Goal: Task Accomplishment & Management: Use online tool/utility

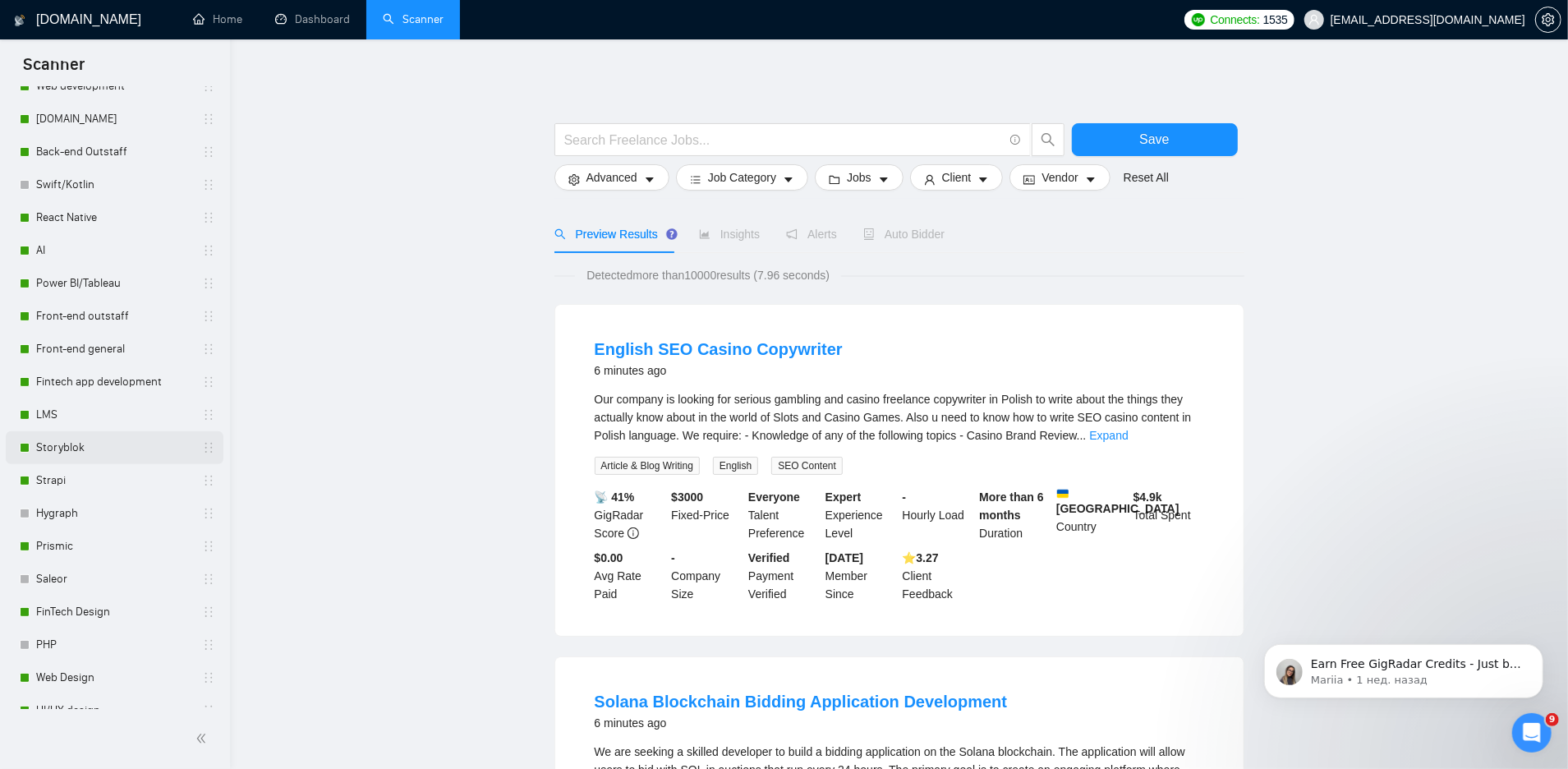
scroll to position [83, 0]
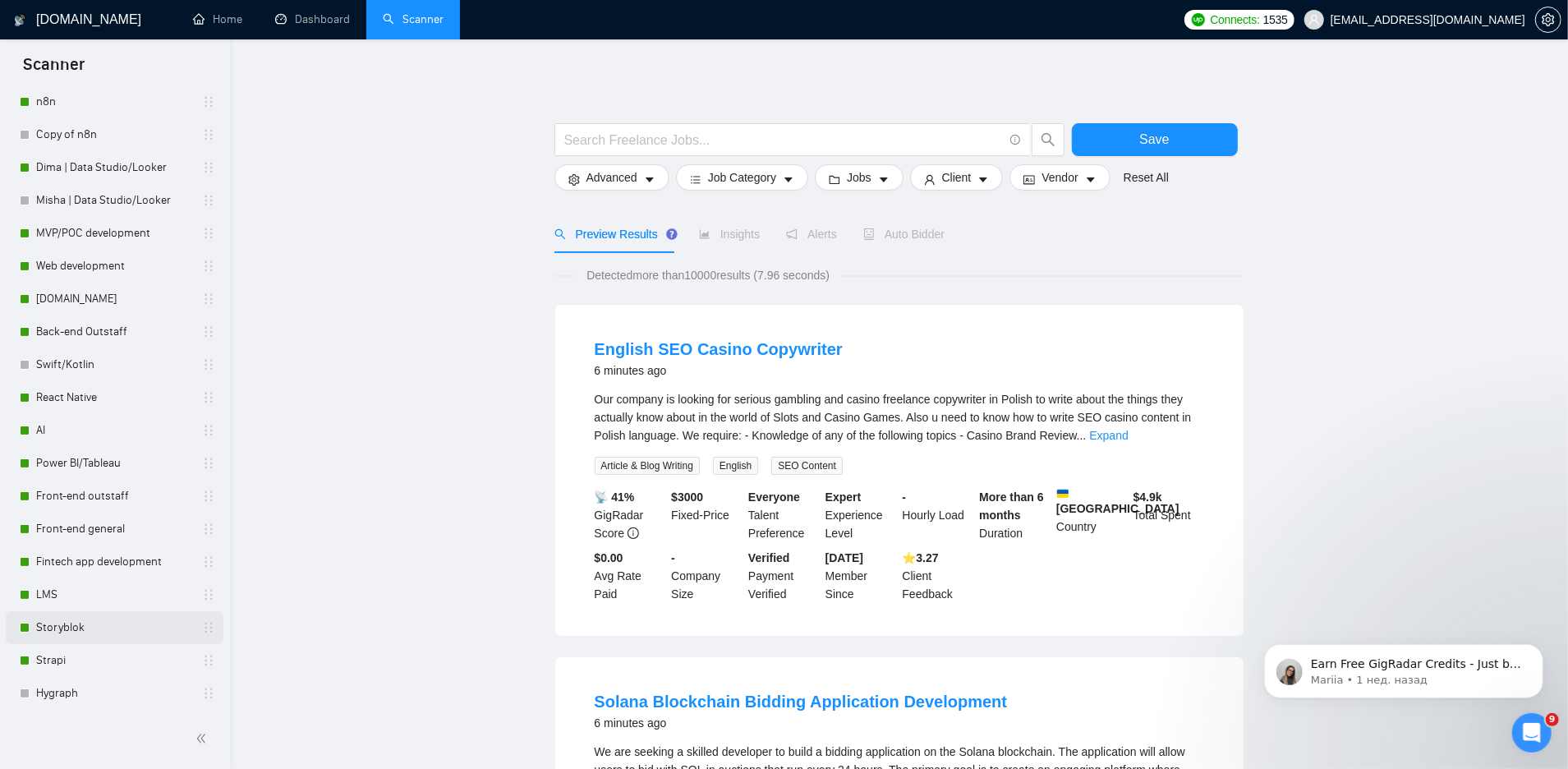
click at [86, 620] on link "Storyblok" at bounding box center [114, 627] width 156 height 33
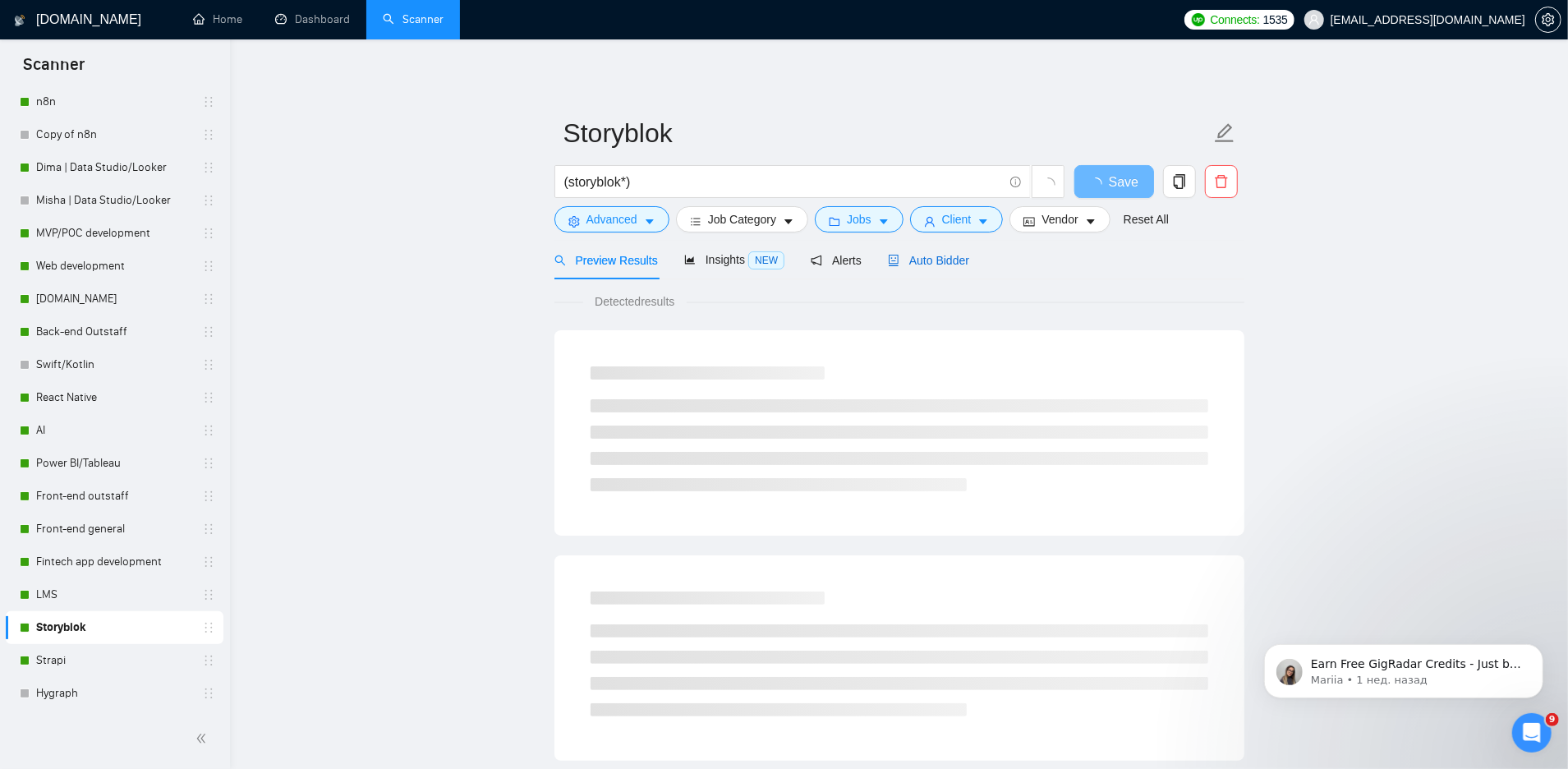
click at [926, 266] on div "Auto Bidder" at bounding box center [928, 260] width 81 height 18
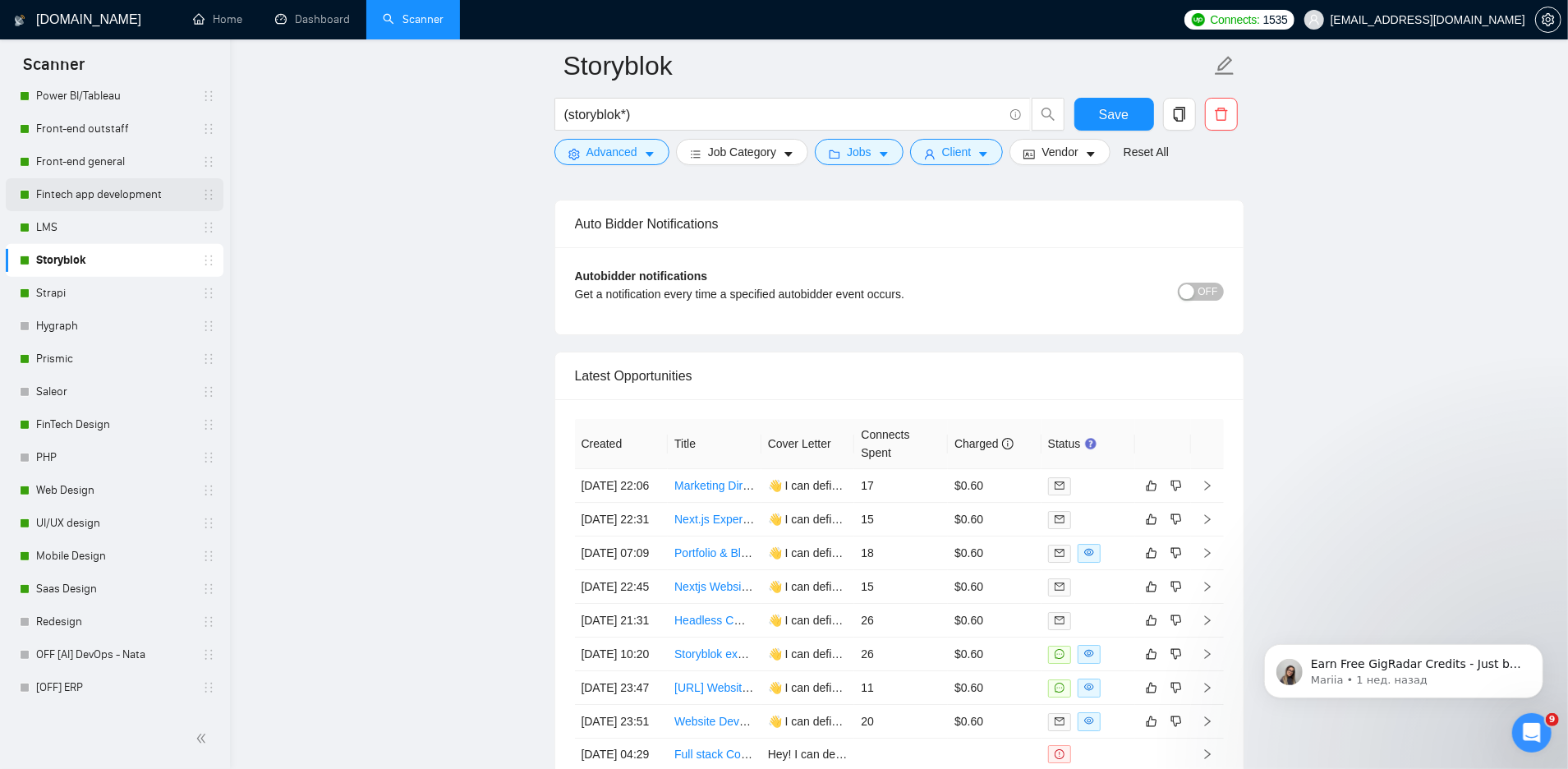
scroll to position [466, 0]
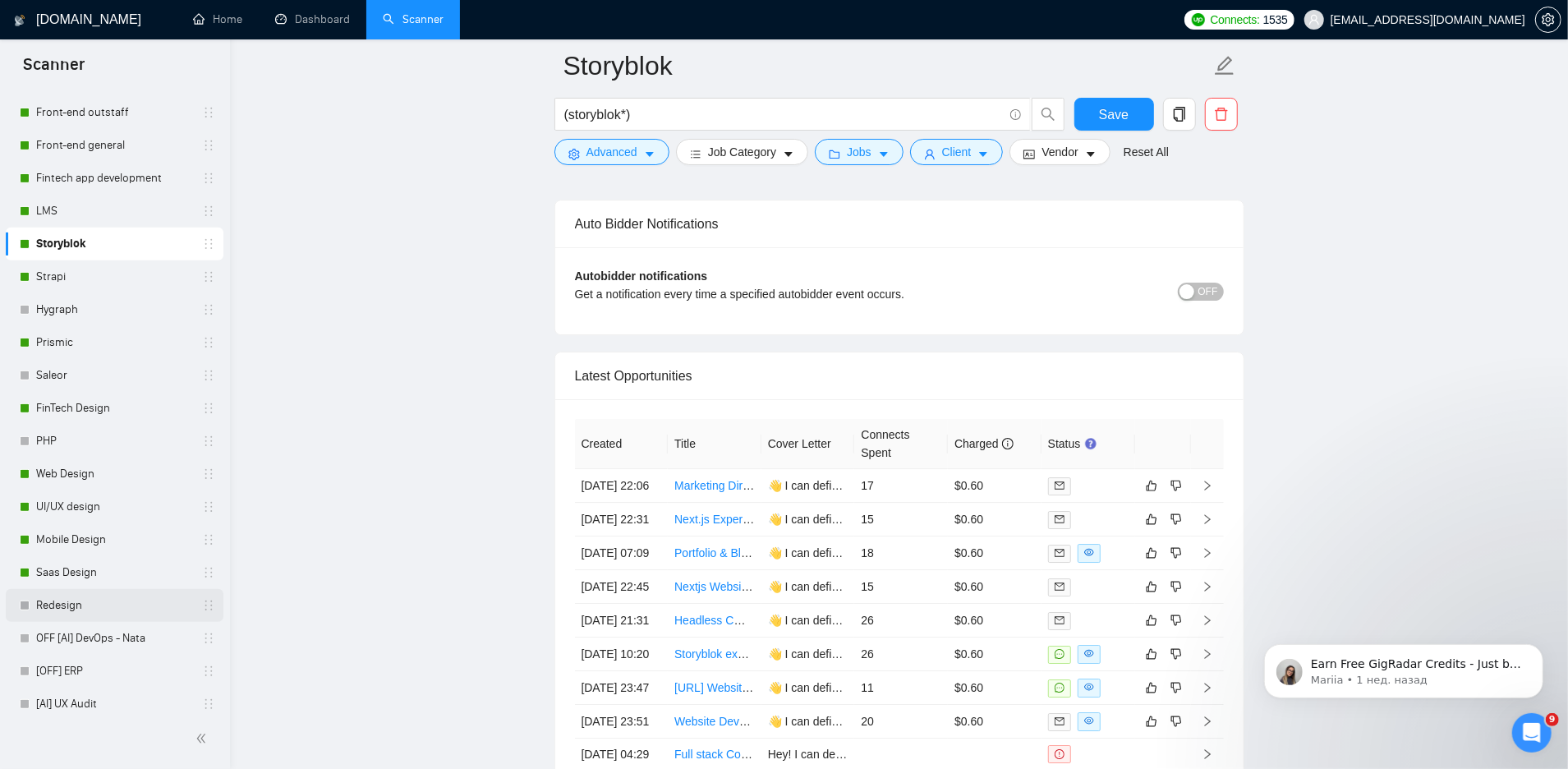
drag, startPoint x: 72, startPoint y: 614, endPoint x: 143, endPoint y: 593, distance: 74.0
click at [72, 614] on link "Redesign" at bounding box center [114, 605] width 156 height 33
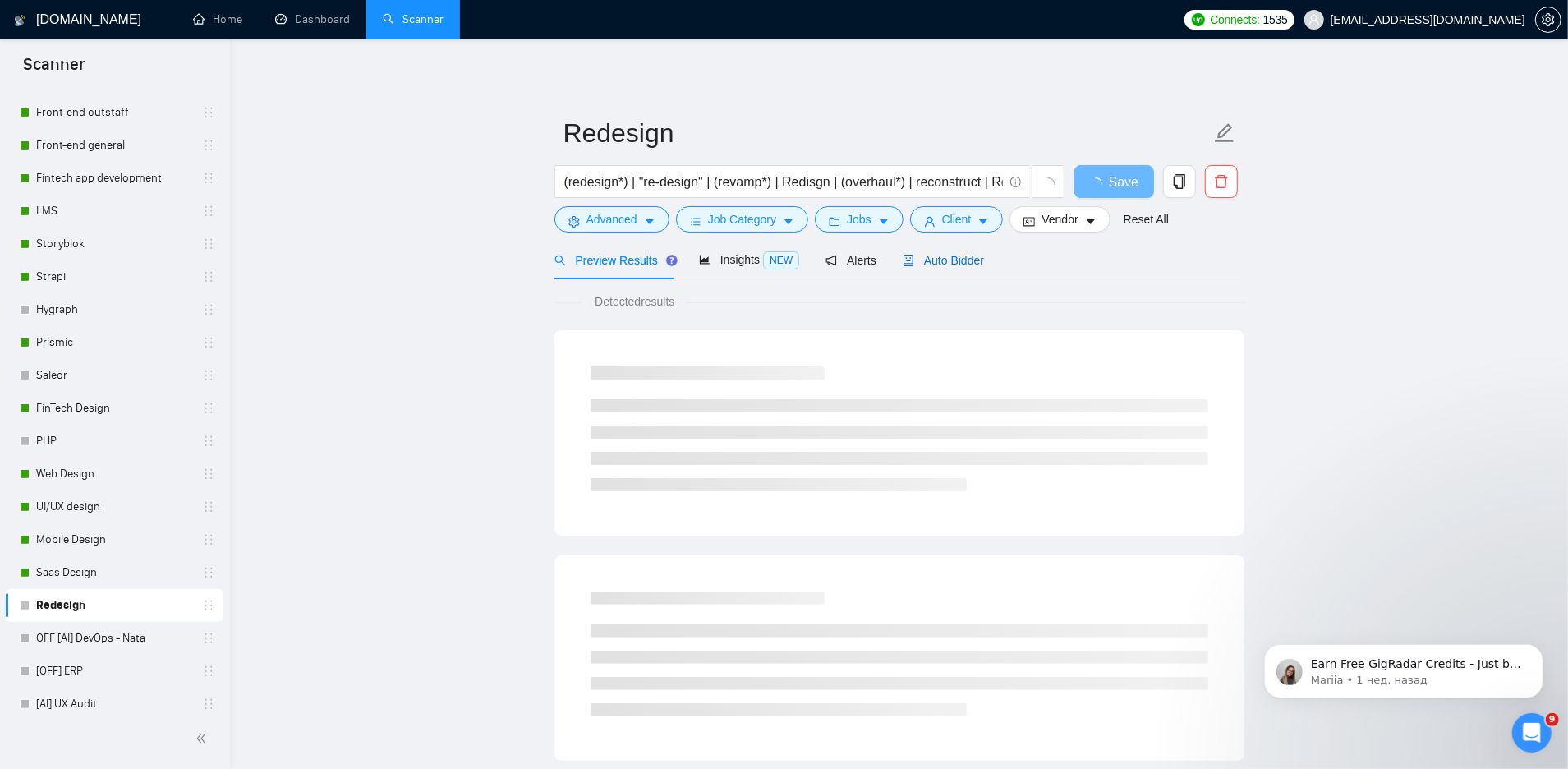
click at [981, 264] on span "Auto Bidder" at bounding box center [943, 261] width 81 height 14
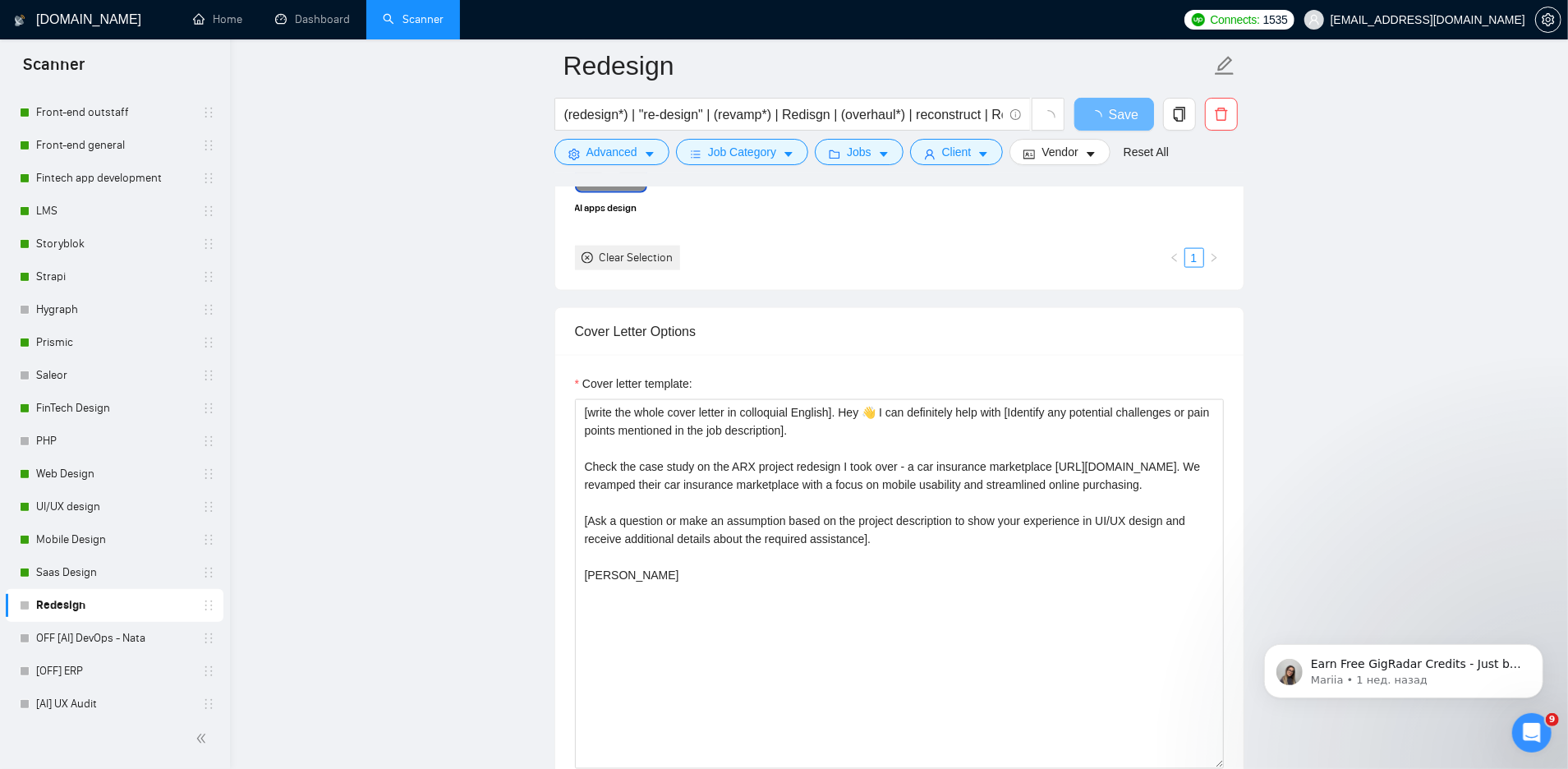
scroll to position [1735, 0]
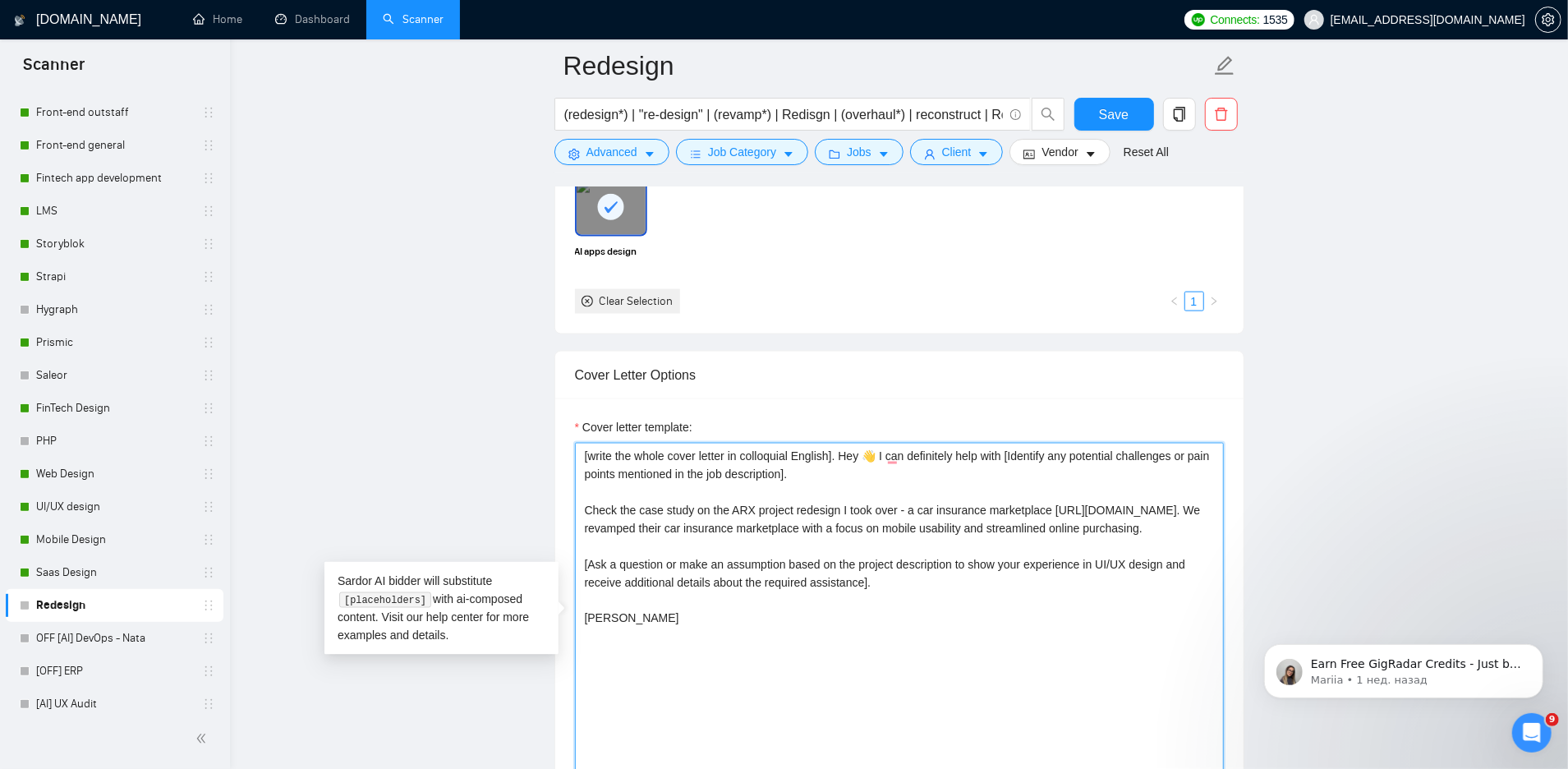
drag, startPoint x: 586, startPoint y: 507, endPoint x: 810, endPoint y: 537, distance: 226.0
click at [811, 539] on textarea "[write the whole cover letter in colloquial English]. Hey 👋 I can definitely he…" at bounding box center [899, 627] width 648 height 370
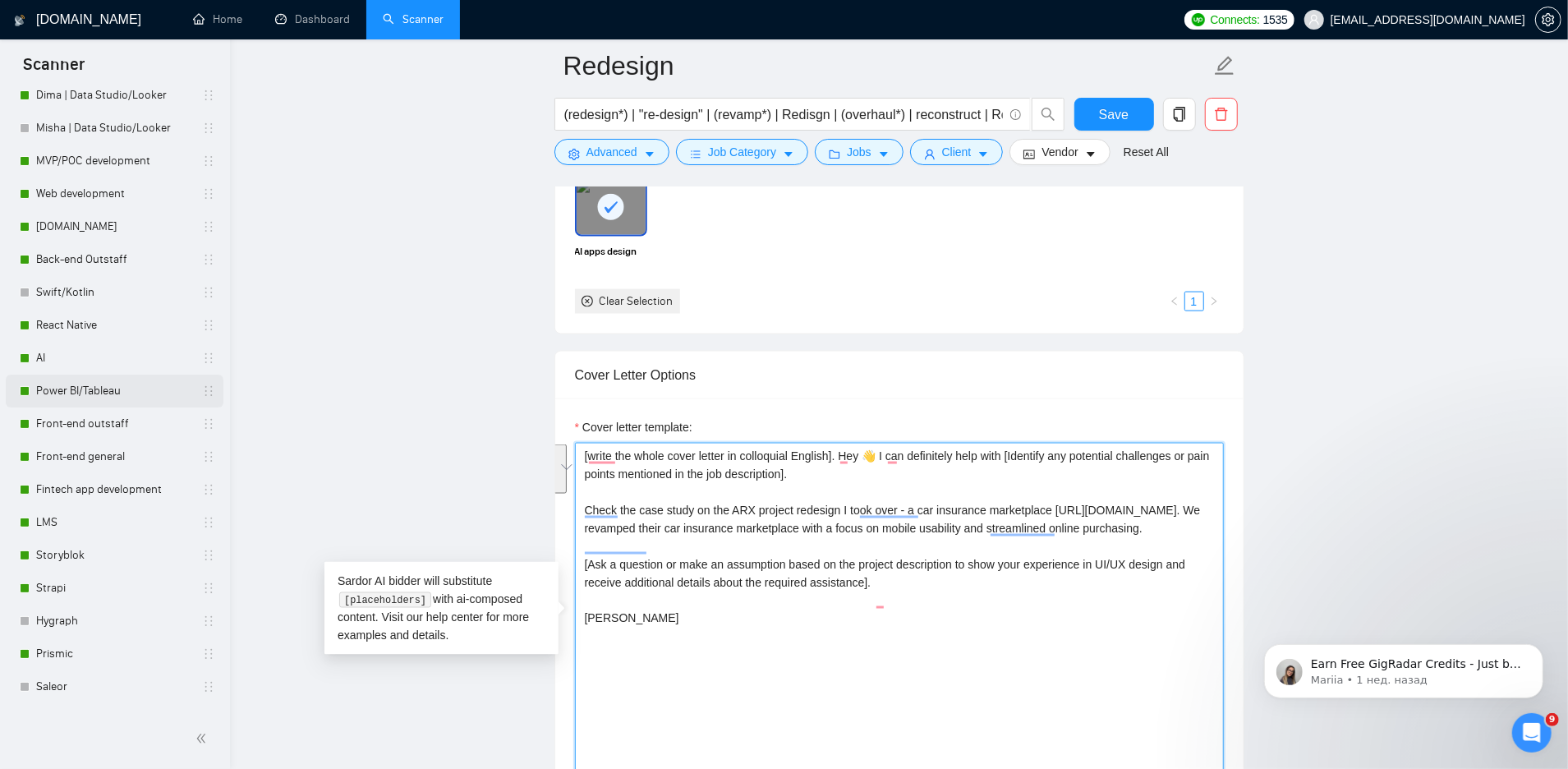
scroll to position [182, 0]
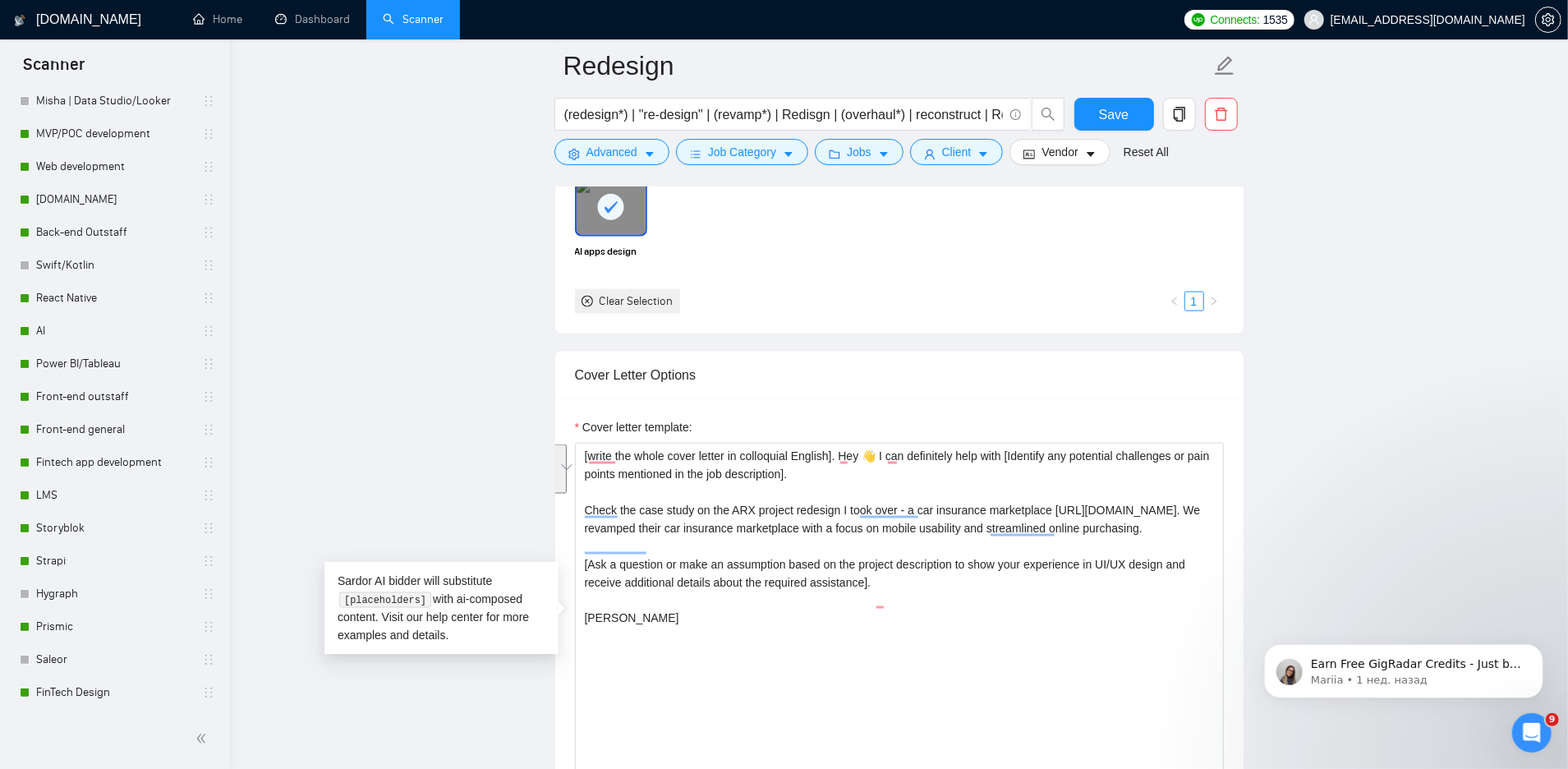
drag, startPoint x: 104, startPoint y: 460, endPoint x: 317, endPoint y: 417, distance: 217.3
click at [104, 460] on link "Fintech app development" at bounding box center [114, 462] width 156 height 33
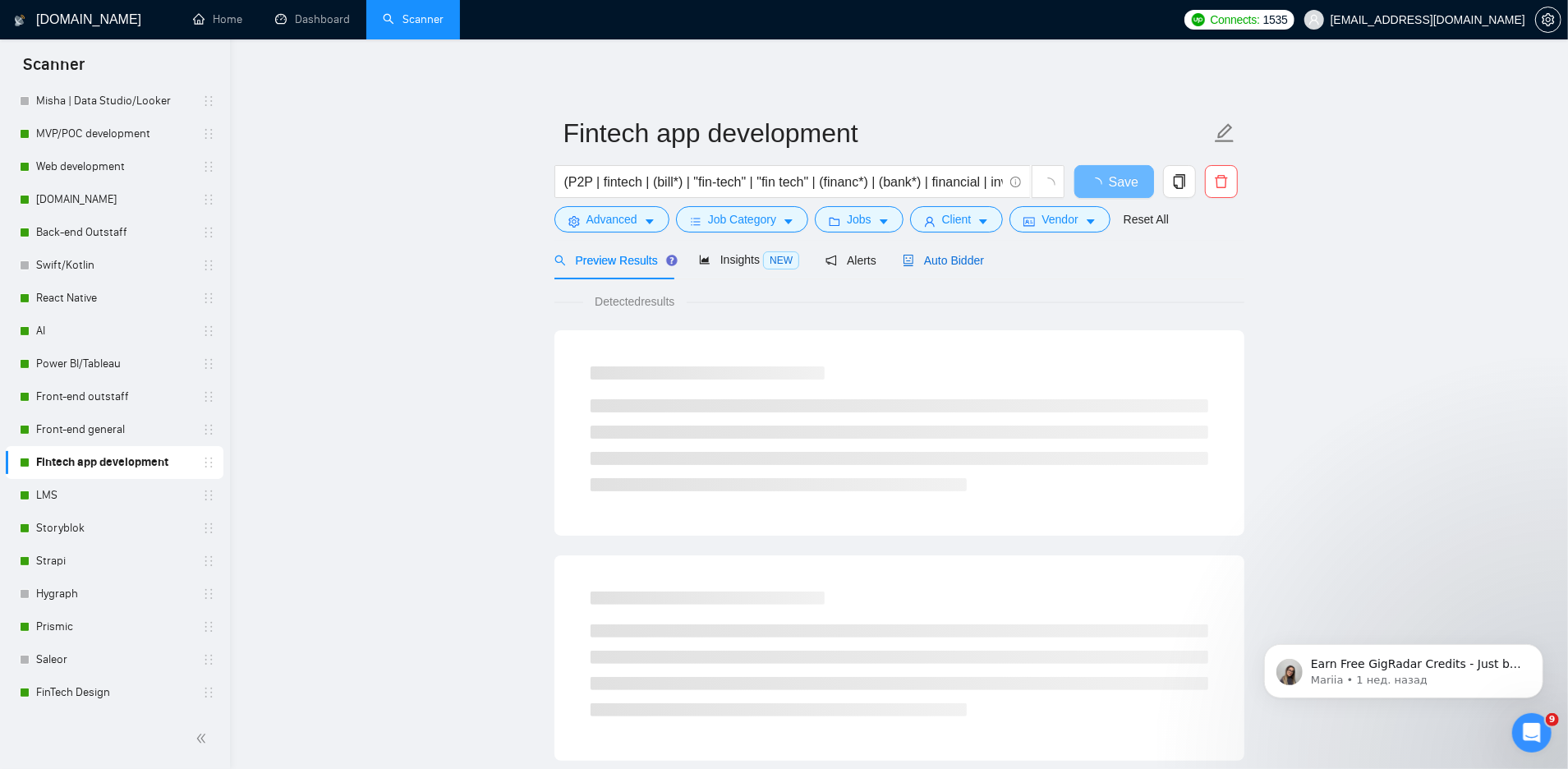
click at [957, 264] on span "Auto Bidder" at bounding box center [943, 261] width 81 height 14
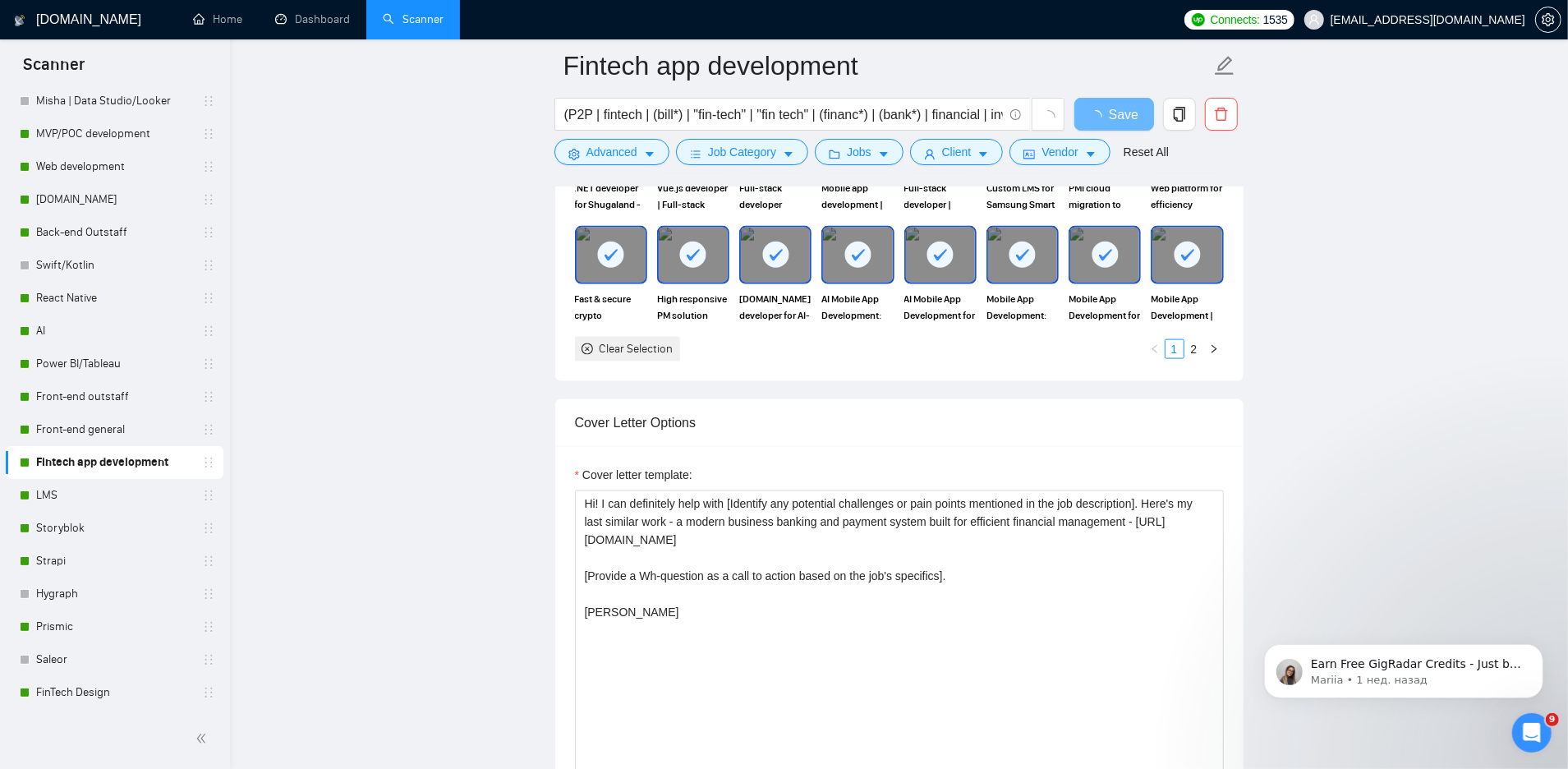
scroll to position [1619, 0]
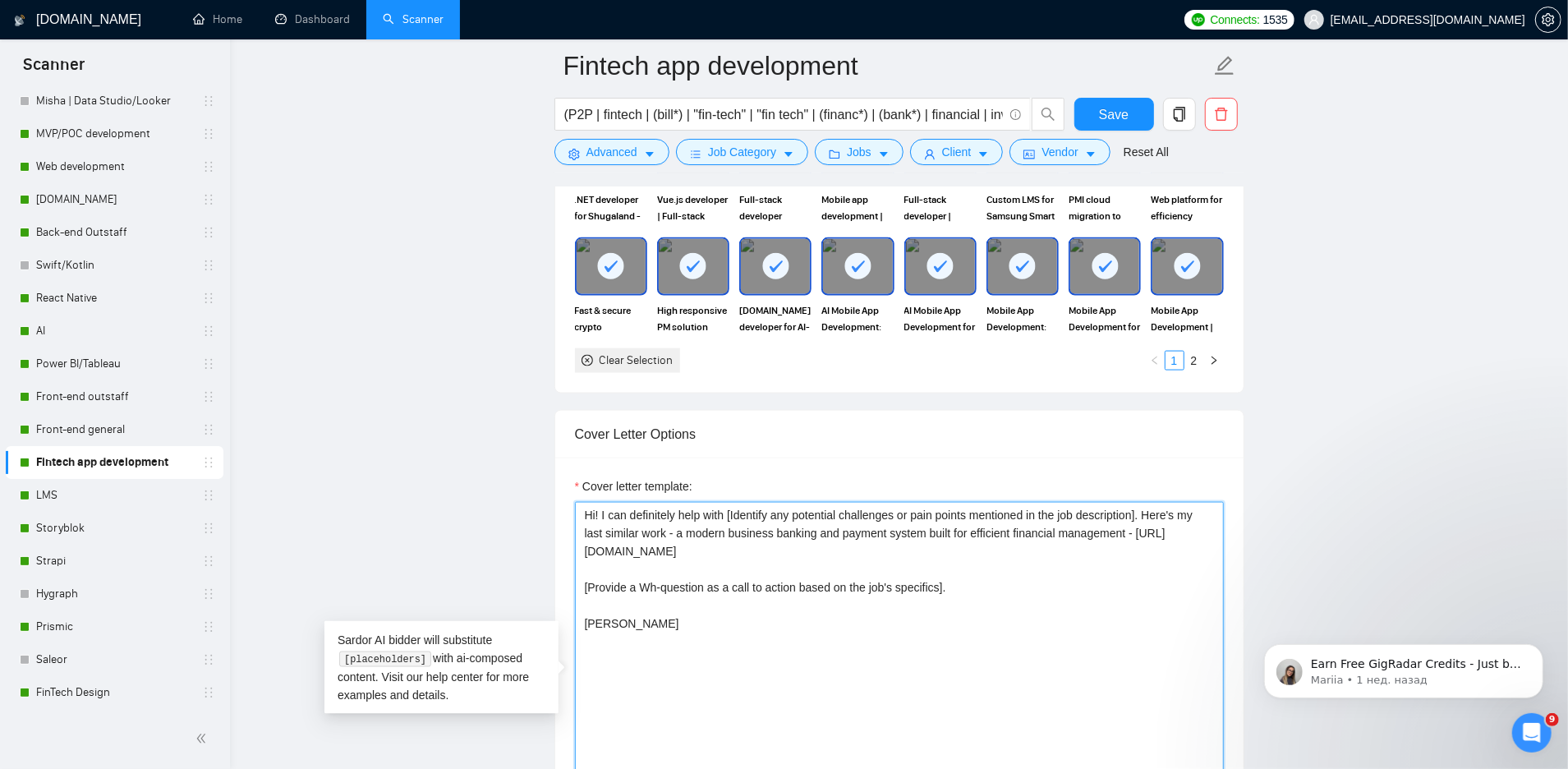
drag, startPoint x: 1171, startPoint y: 508, endPoint x: 1172, endPoint y: 535, distance: 27.0
click at [1172, 537] on textarea "Hi! I can definitely help with [Identify any potential challenges or pain point…" at bounding box center [899, 686] width 648 height 370
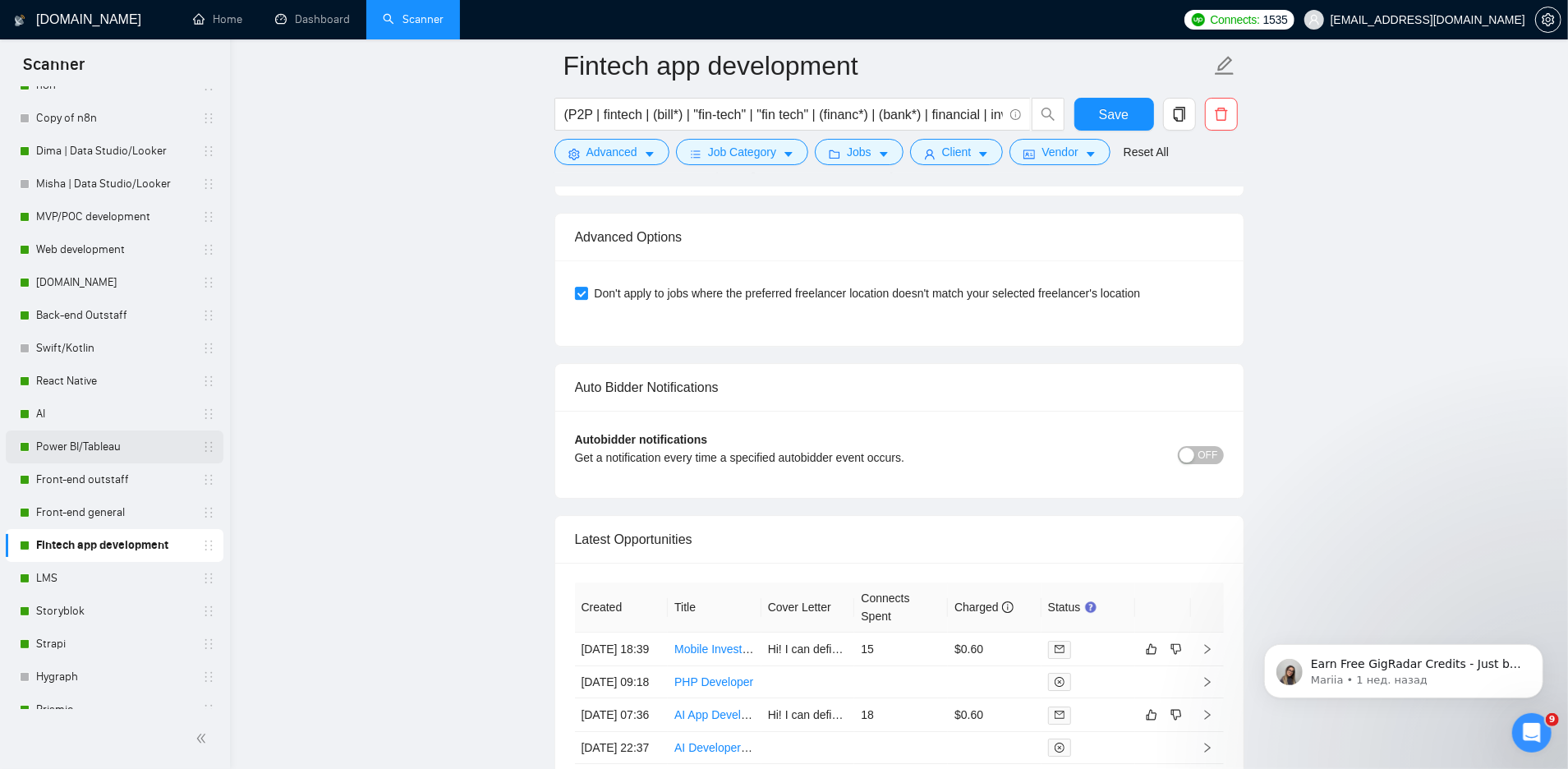
scroll to position [0, 0]
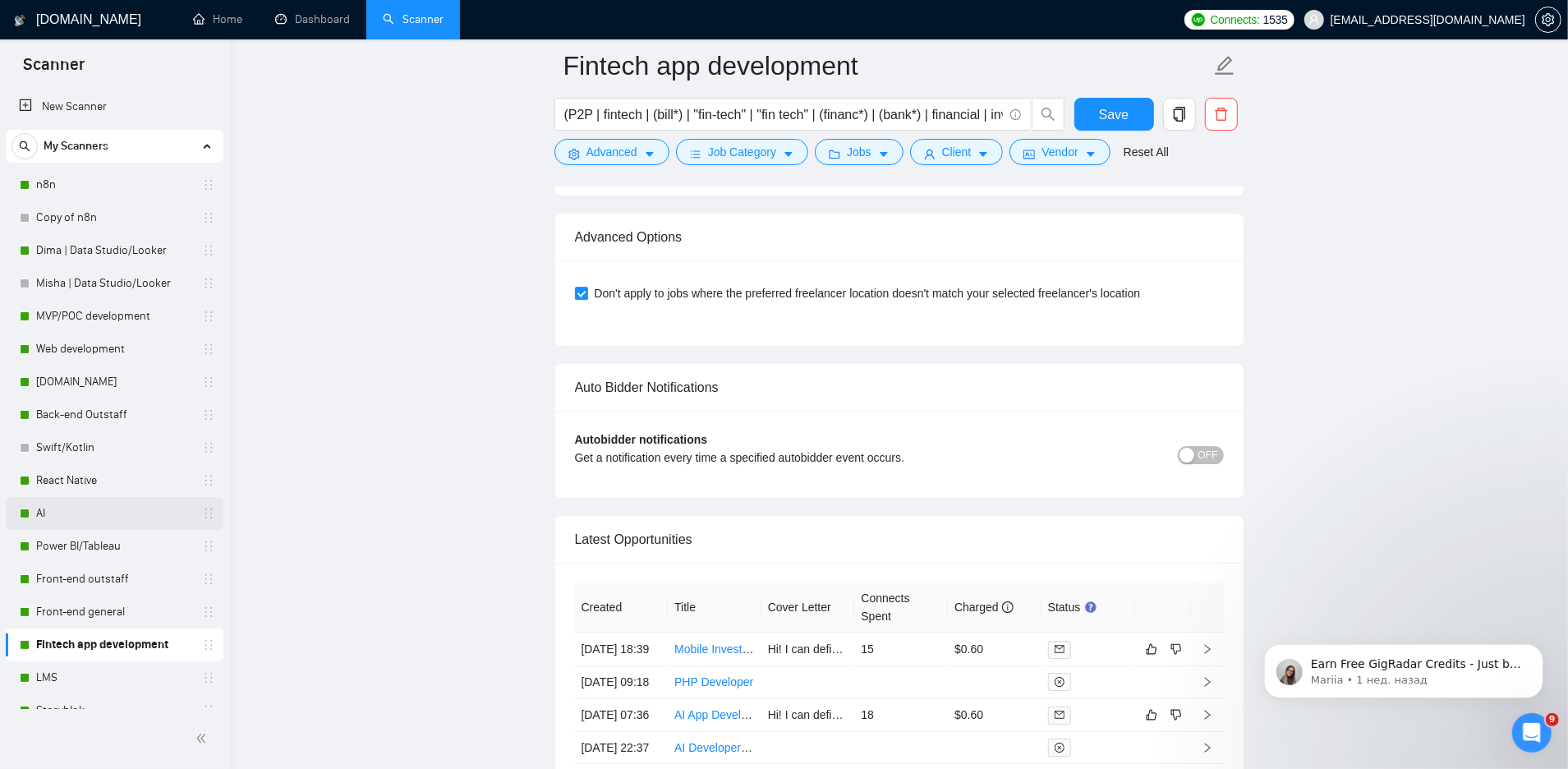
click at [67, 521] on link "AI" at bounding box center [114, 513] width 156 height 33
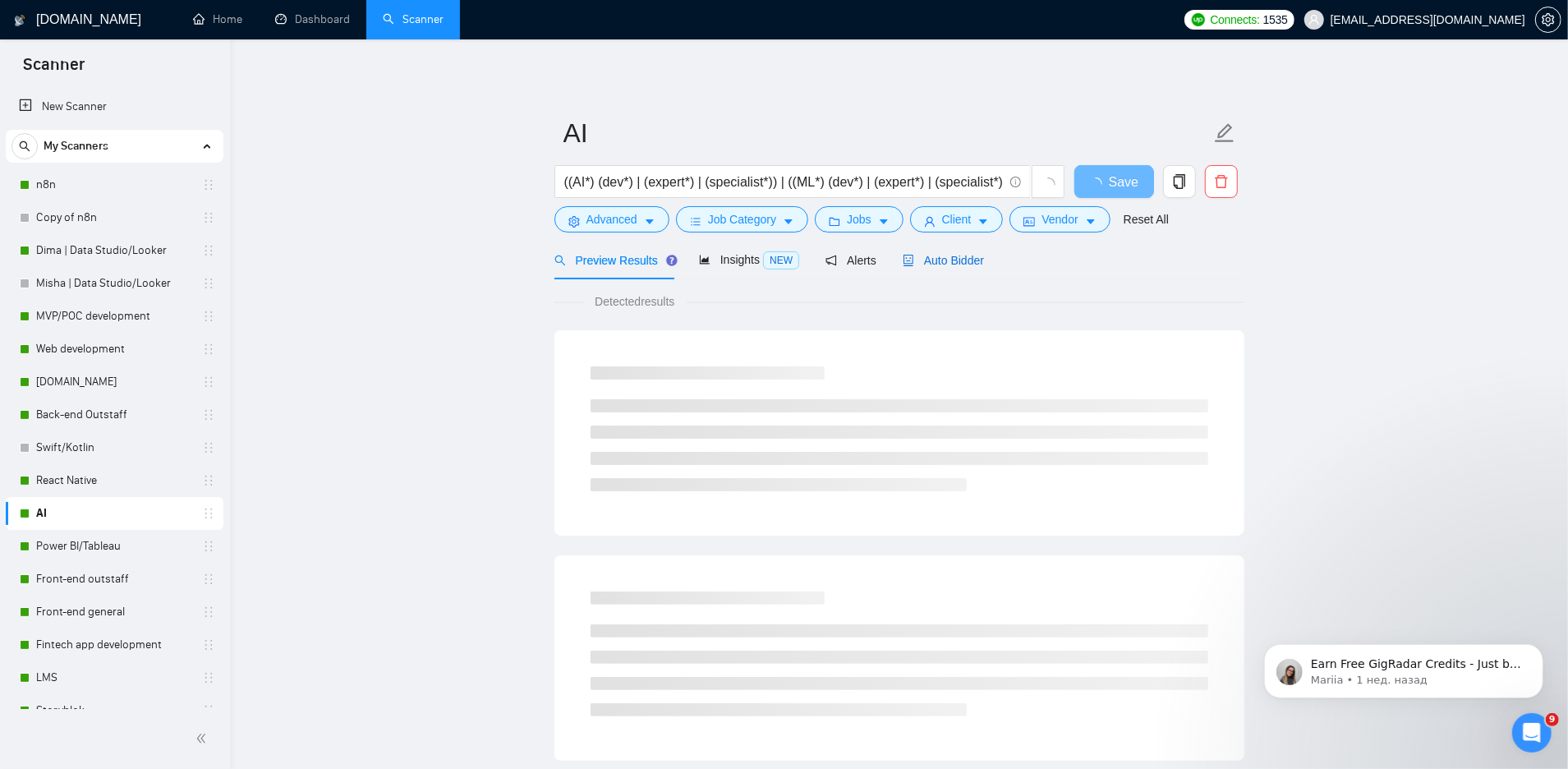
click at [952, 262] on span "Auto Bidder" at bounding box center [943, 261] width 81 height 14
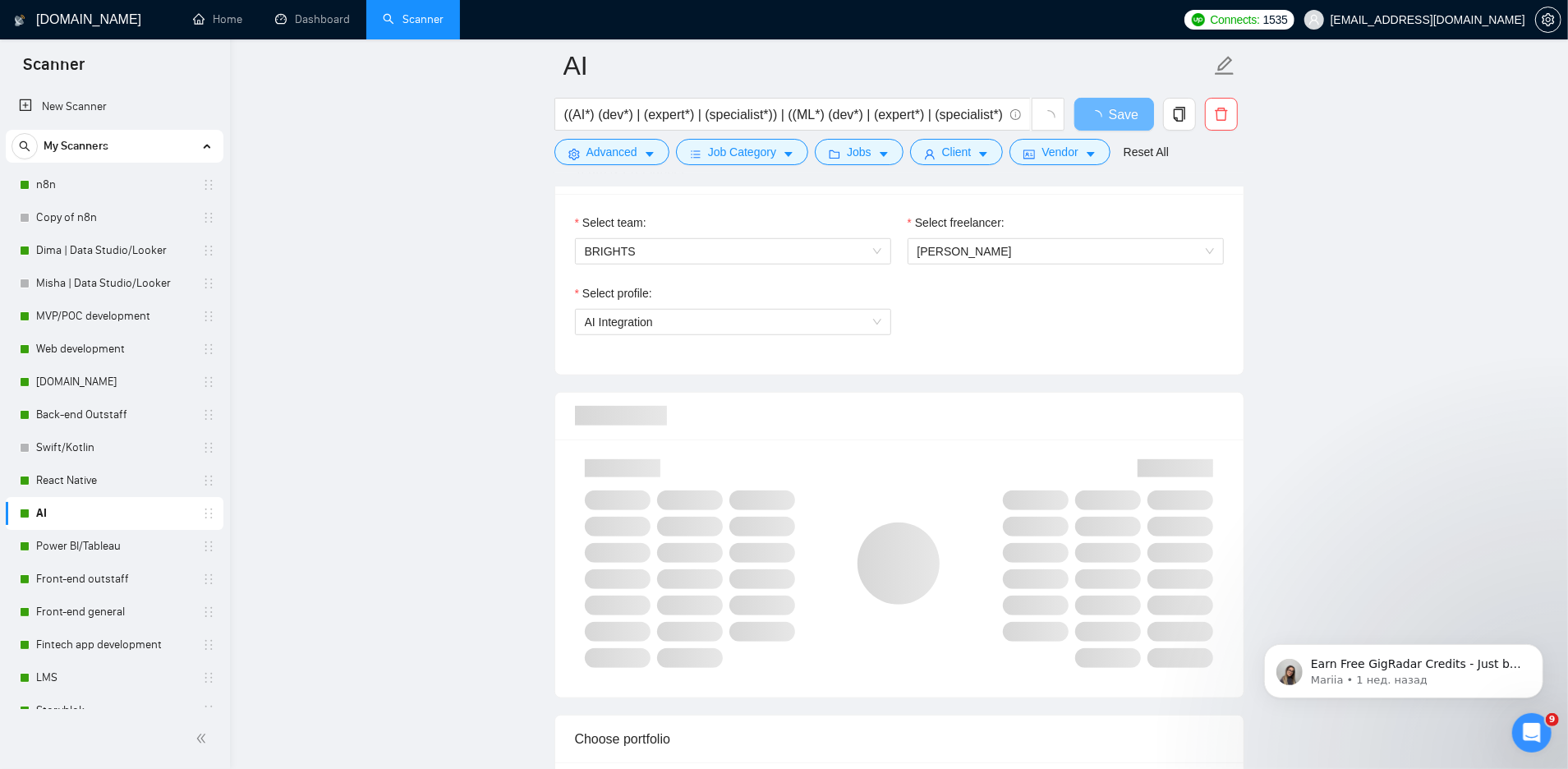
scroll to position [874, 0]
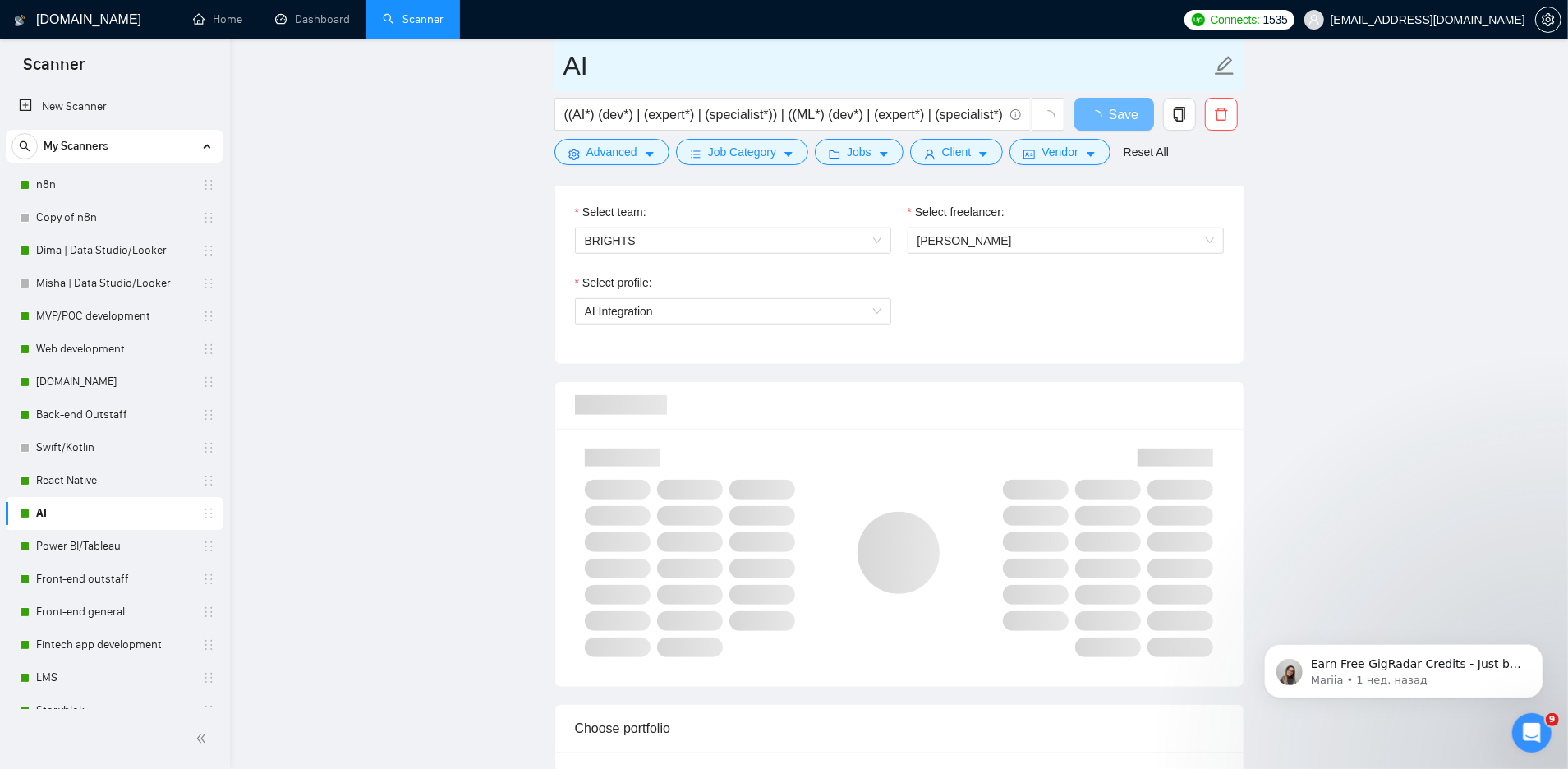
click at [637, 78] on input "AI" at bounding box center [887, 66] width 647 height 41
type input "AI genera"
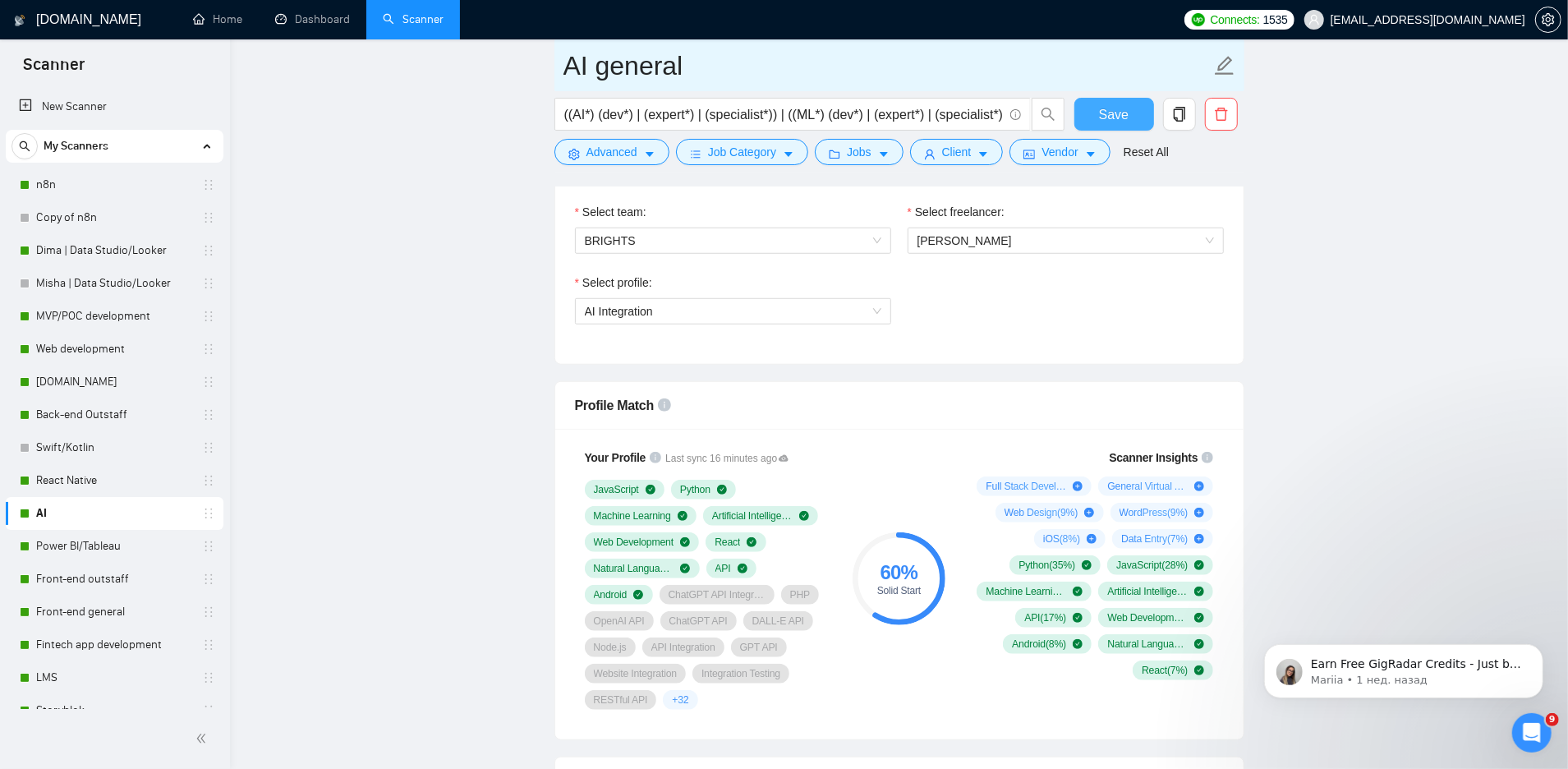
type input "AI general"
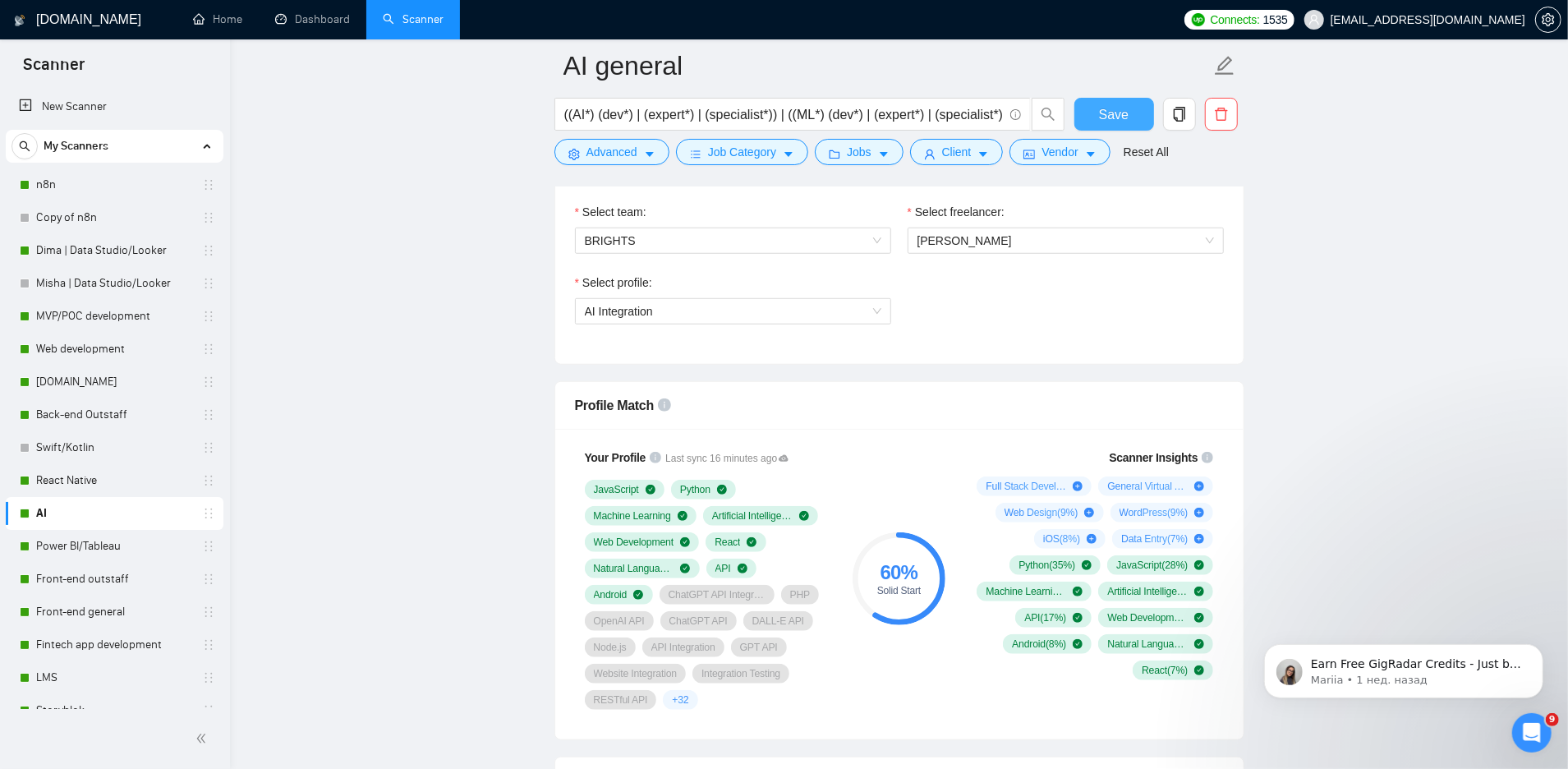
click at [1101, 118] on span "Save" at bounding box center [1114, 114] width 30 height 20
click at [681, 700] on div "+ 32" at bounding box center [680, 700] width 35 height 19
click at [763, 697] on div "JavaScript Python Machine Learning Artificial Intelligence Web Development Reac…" at bounding box center [706, 594] width 243 height 230
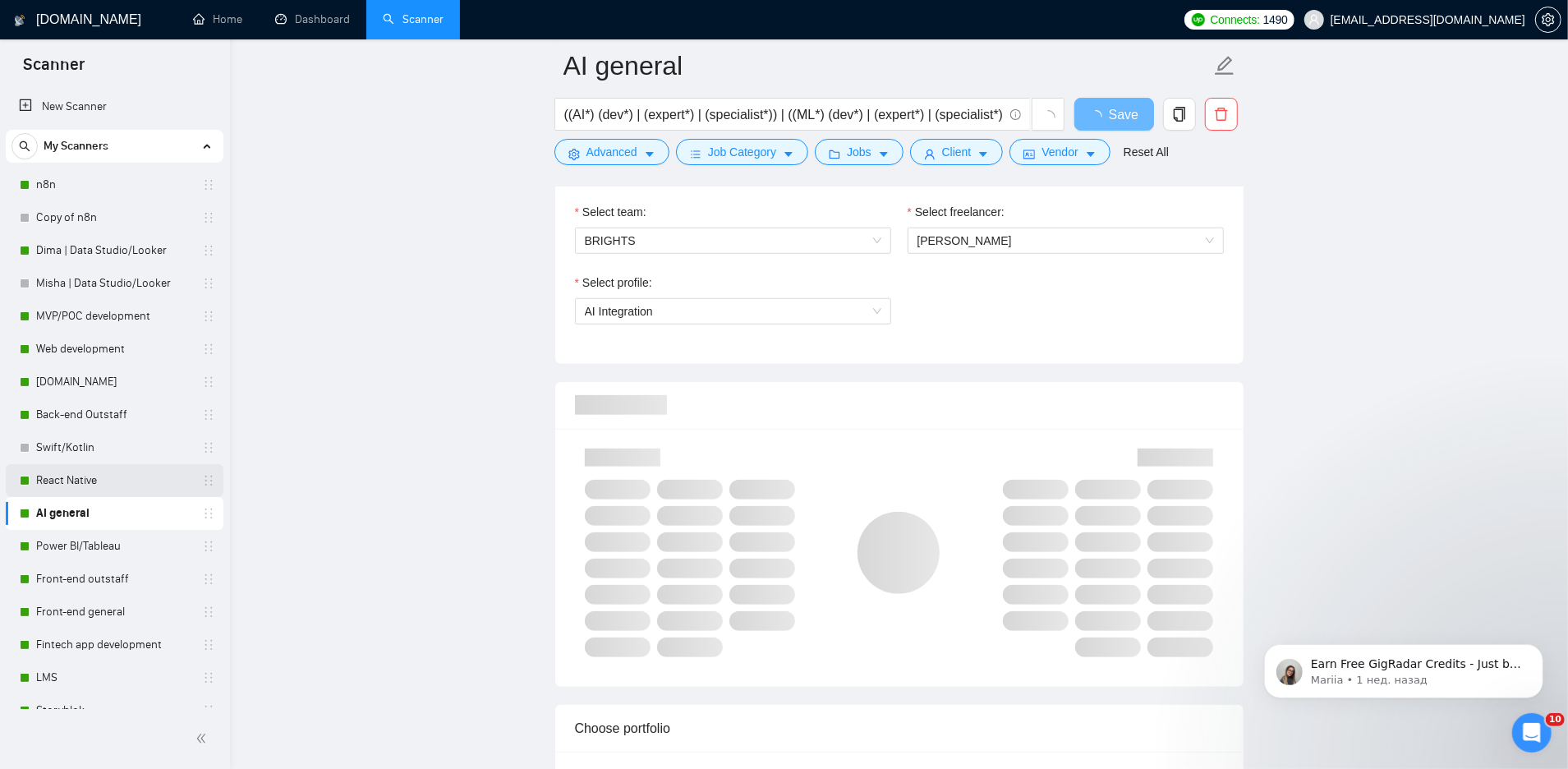
click at [125, 482] on link "React Native" at bounding box center [114, 481] width 156 height 33
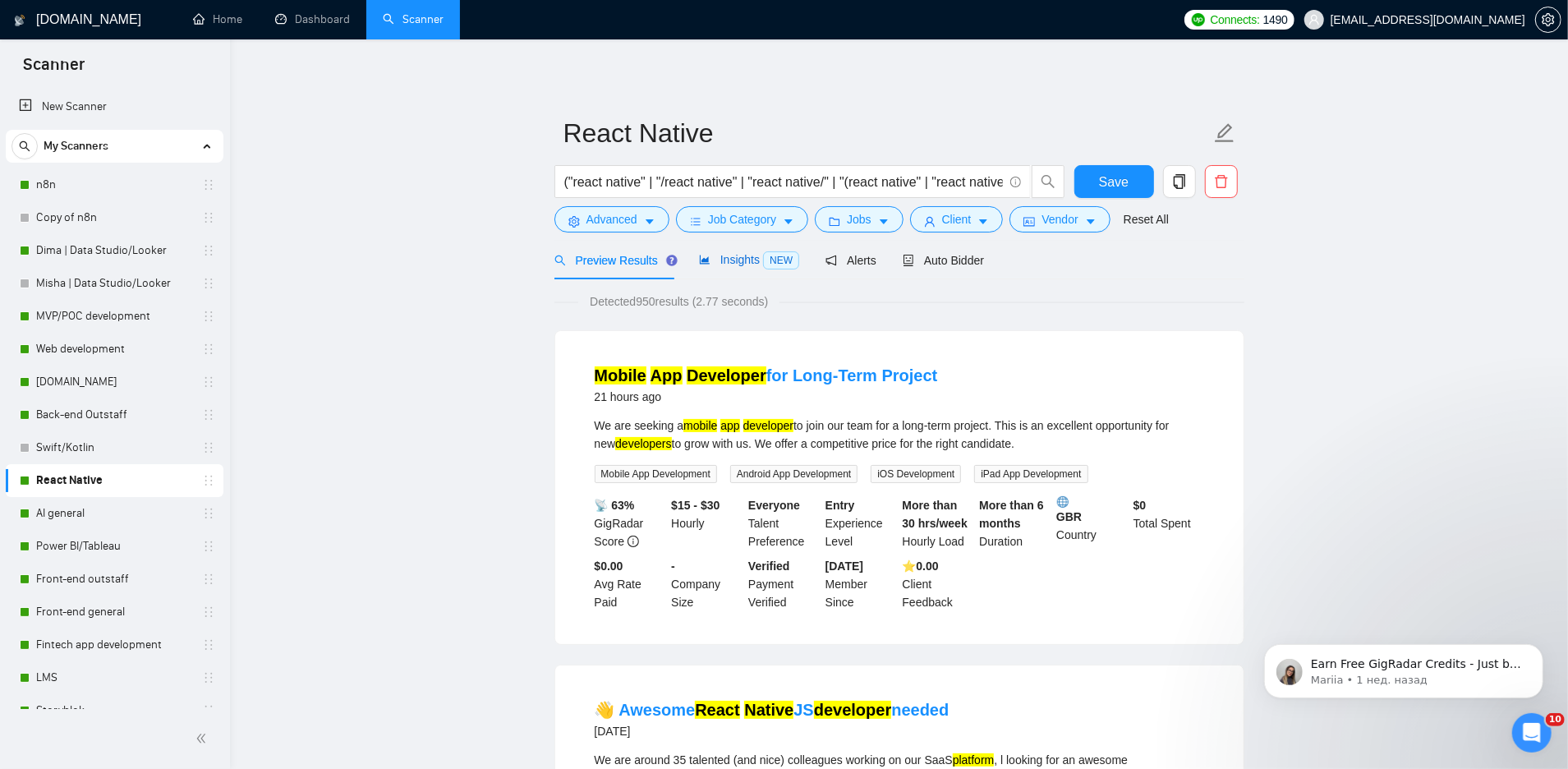
click at [719, 265] on span "Insights NEW" at bounding box center [749, 260] width 100 height 14
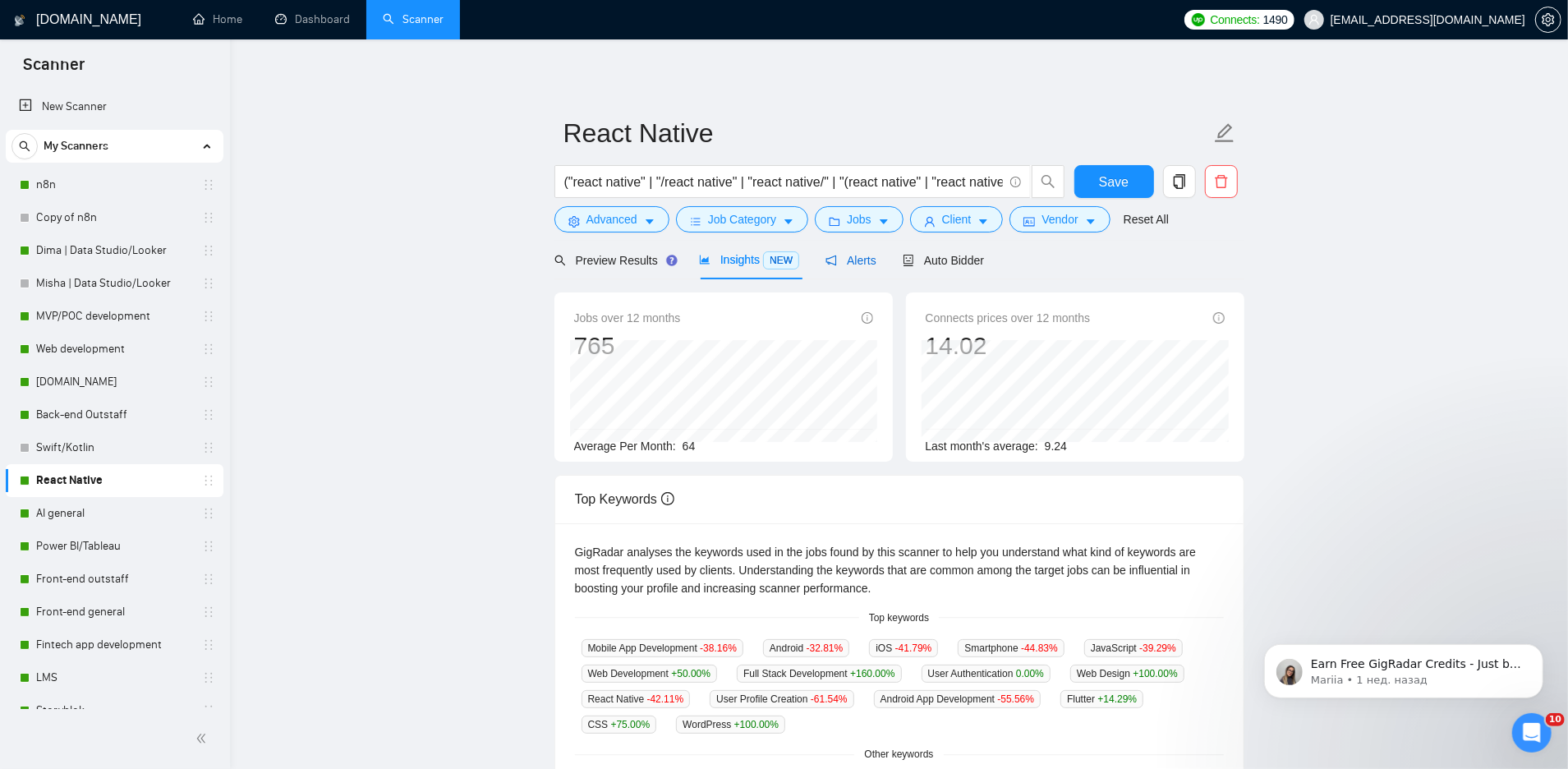
click at [859, 256] on span "Alerts" at bounding box center [850, 261] width 51 height 14
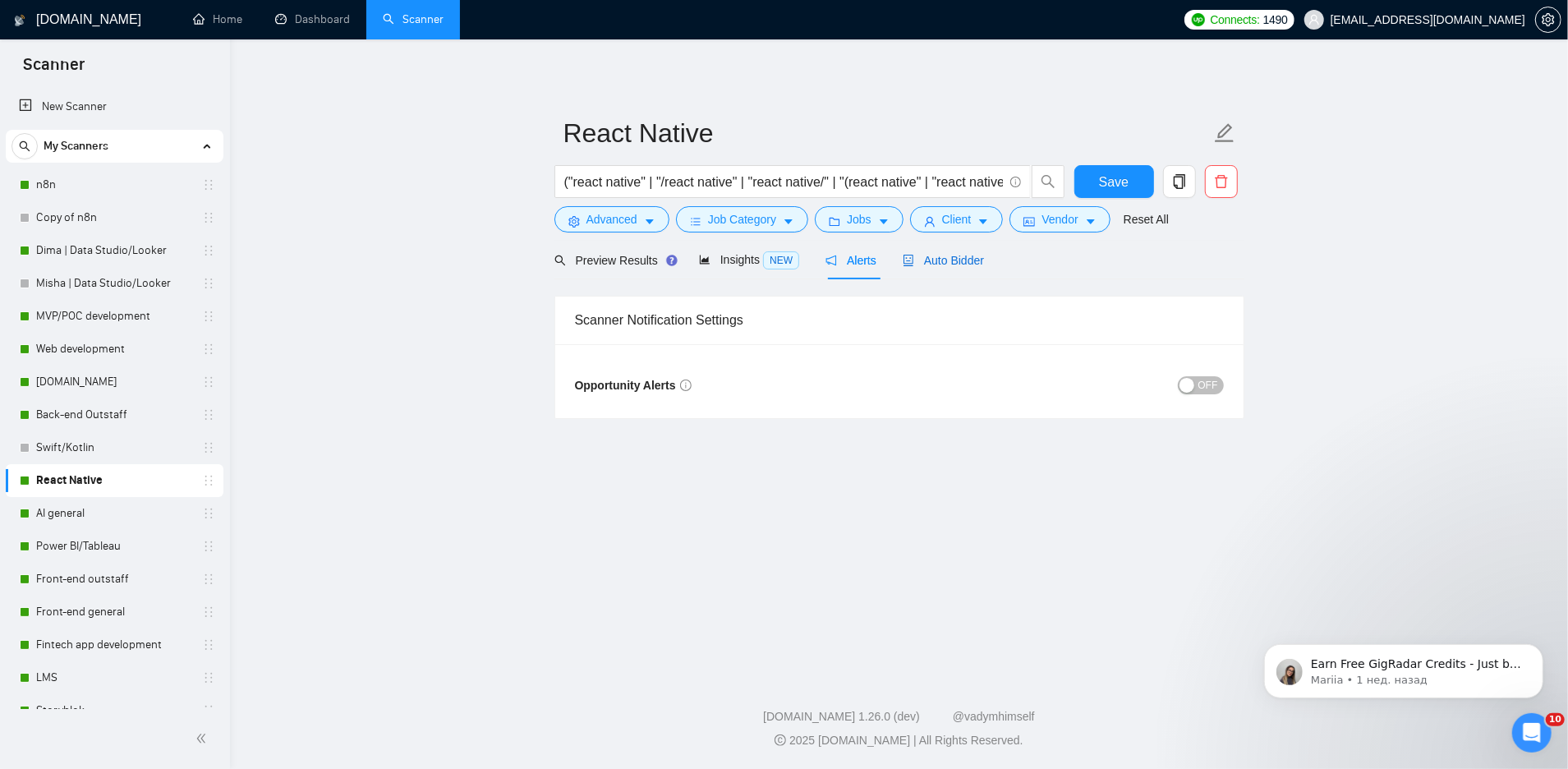
click at [962, 260] on span "Auto Bidder" at bounding box center [943, 261] width 81 height 14
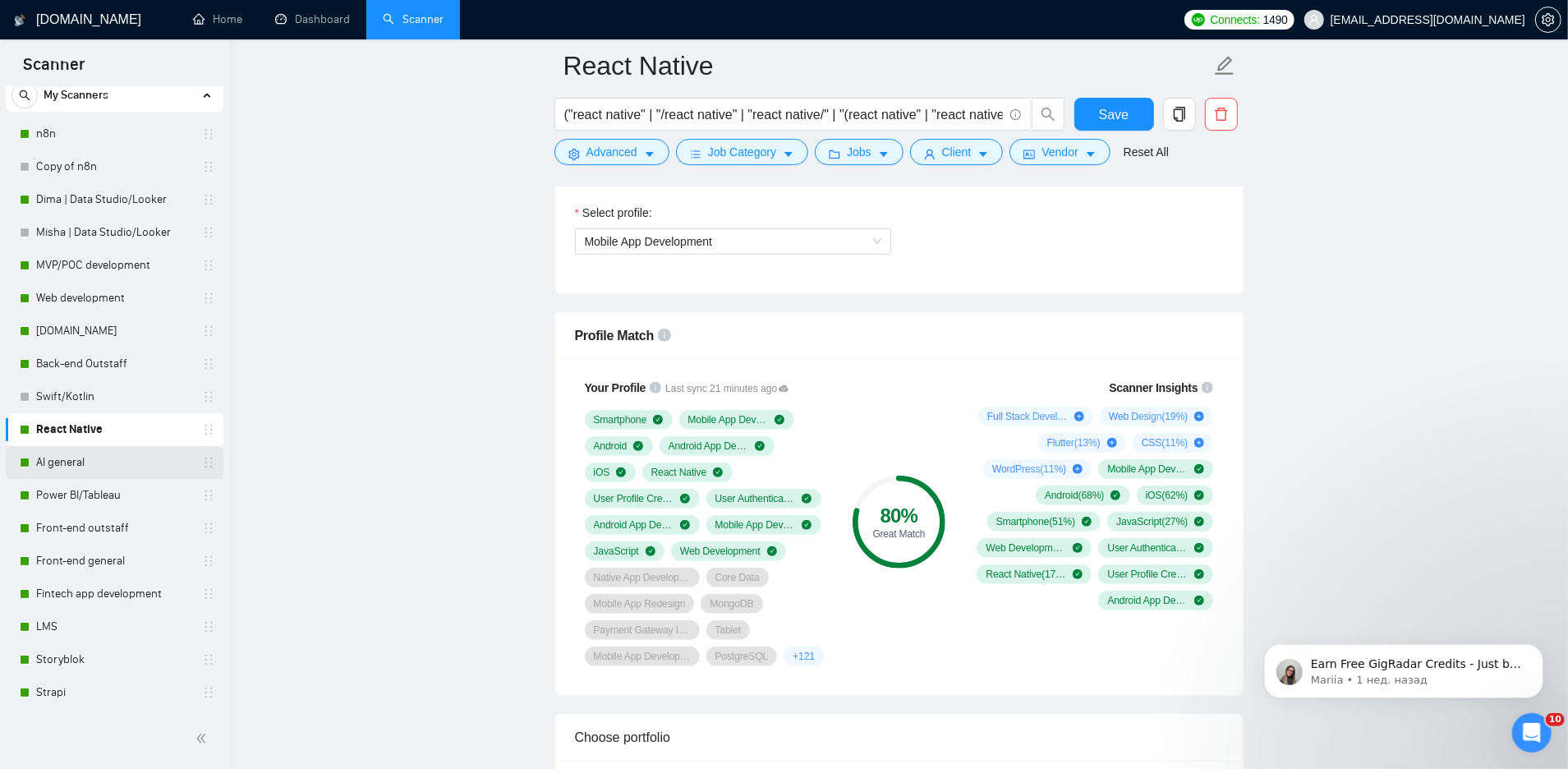
scroll to position [50, 0]
click at [93, 461] on link "AI general" at bounding box center [114, 463] width 156 height 33
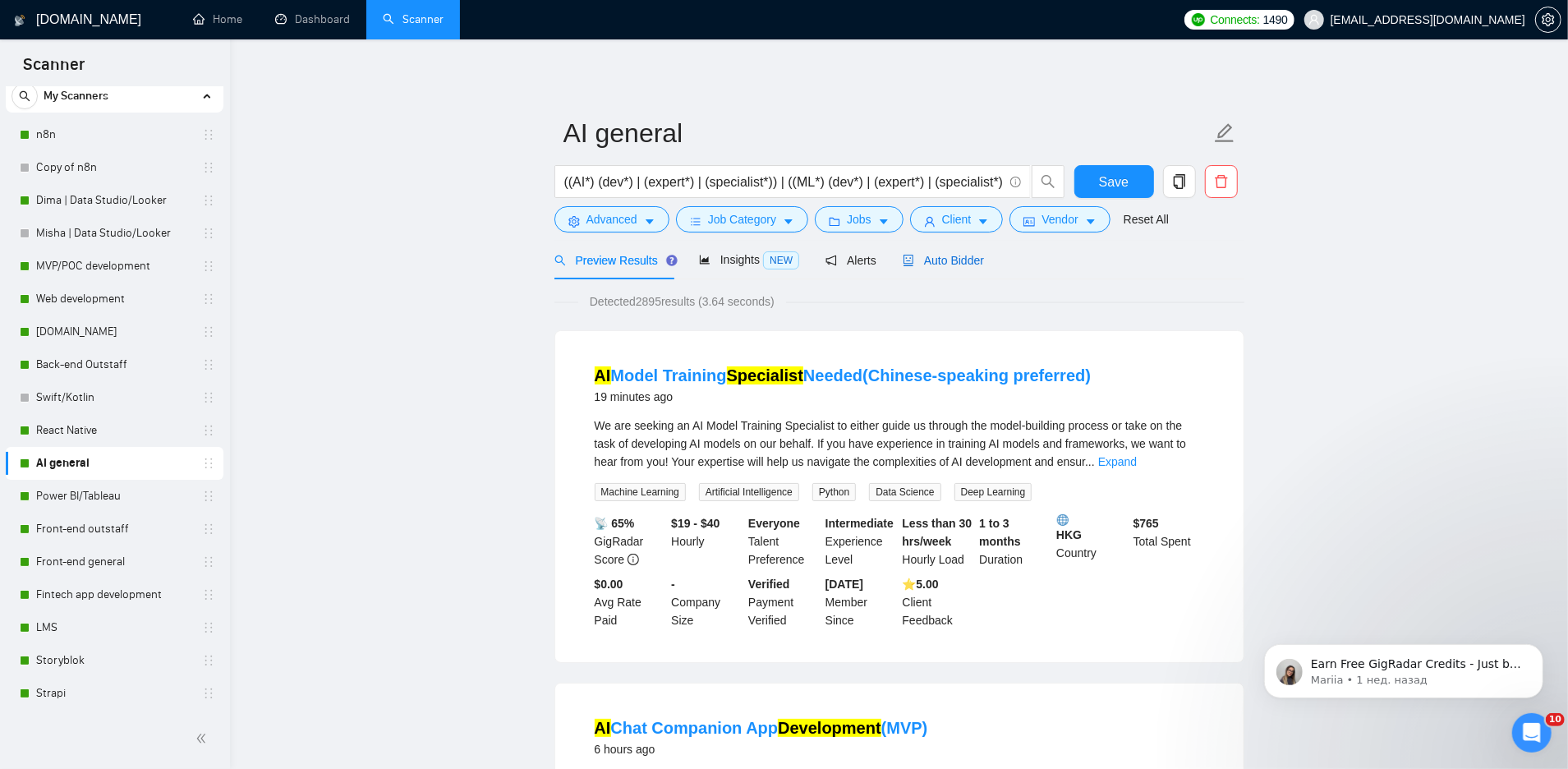
click at [974, 261] on span "Auto Bidder" at bounding box center [943, 261] width 81 height 14
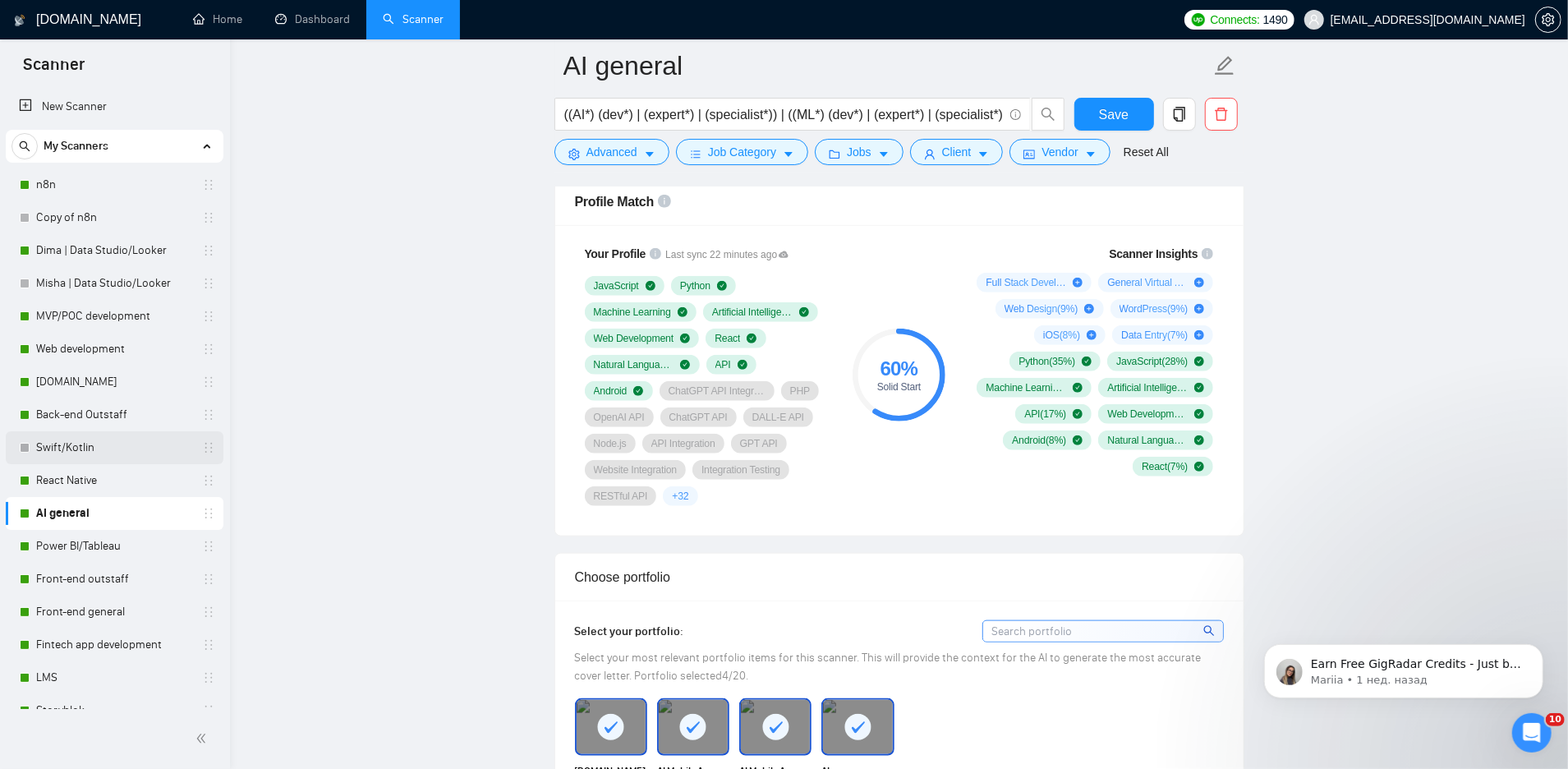
click at [100, 452] on link "Swift/Kotlin" at bounding box center [114, 448] width 156 height 33
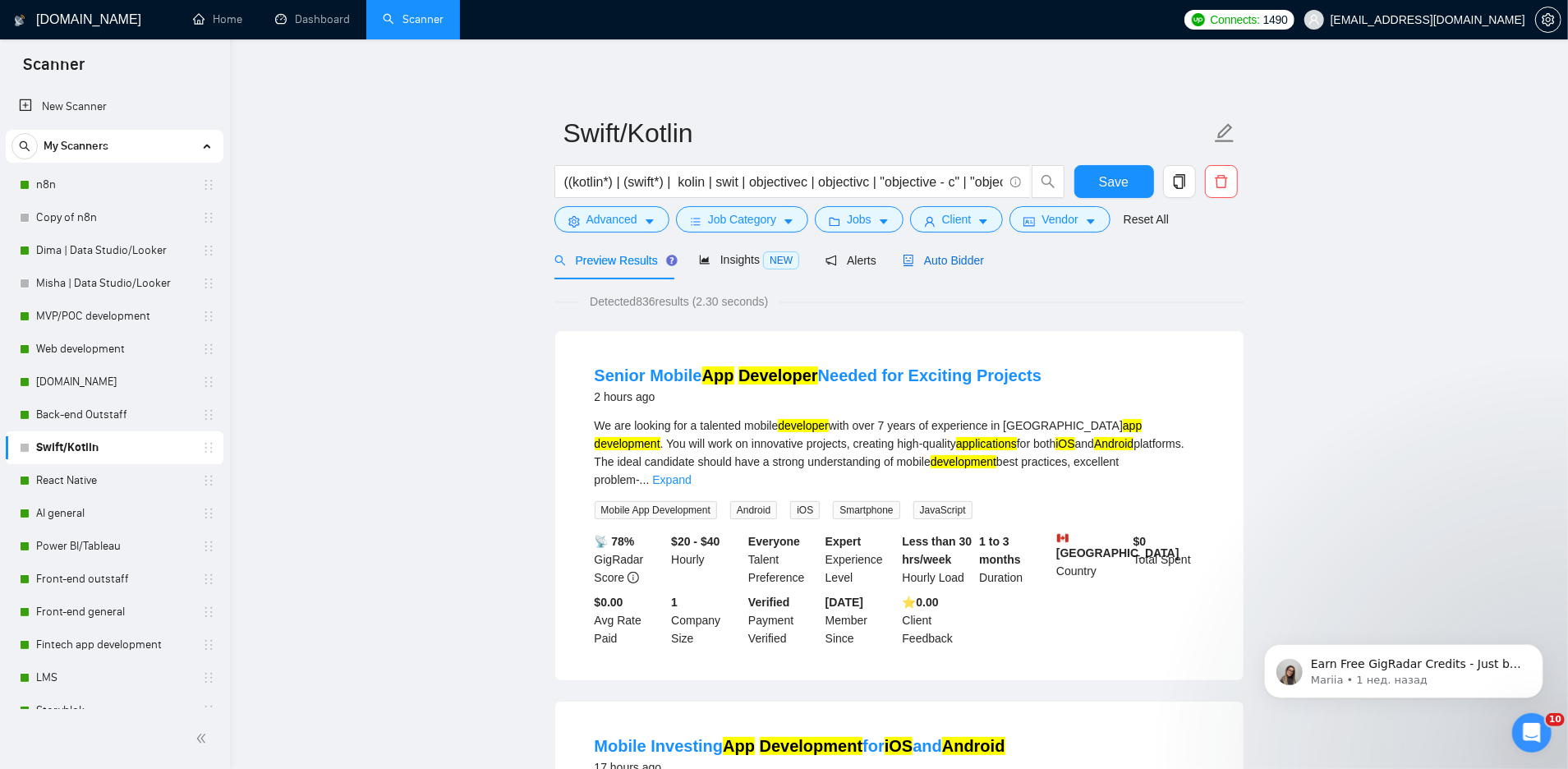
click at [944, 262] on span "Auto Bidder" at bounding box center [943, 261] width 81 height 14
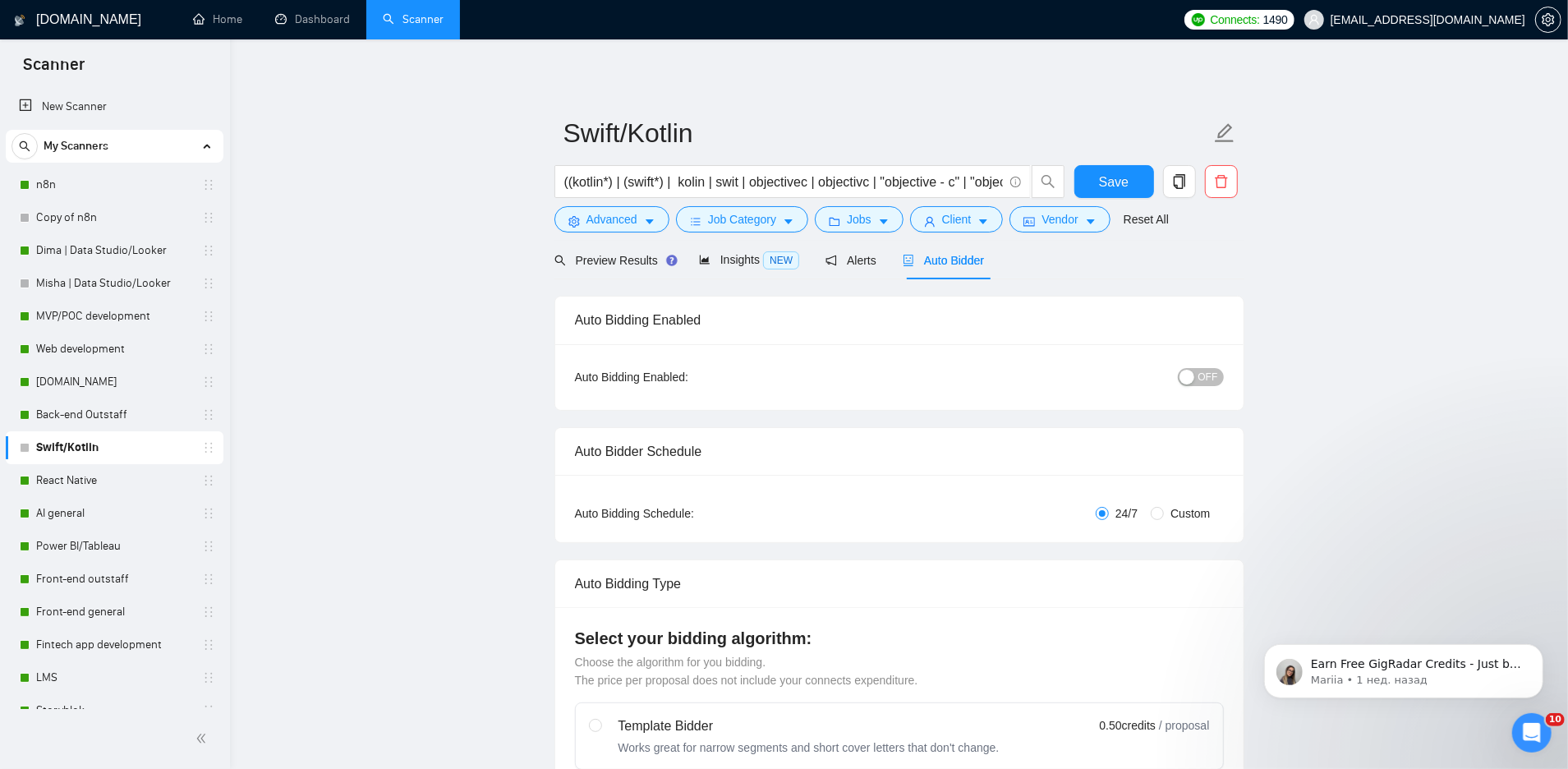
click at [1194, 373] on div "button" at bounding box center [1186, 376] width 14 height 14
click at [1116, 185] on span "Save" at bounding box center [1114, 181] width 30 height 20
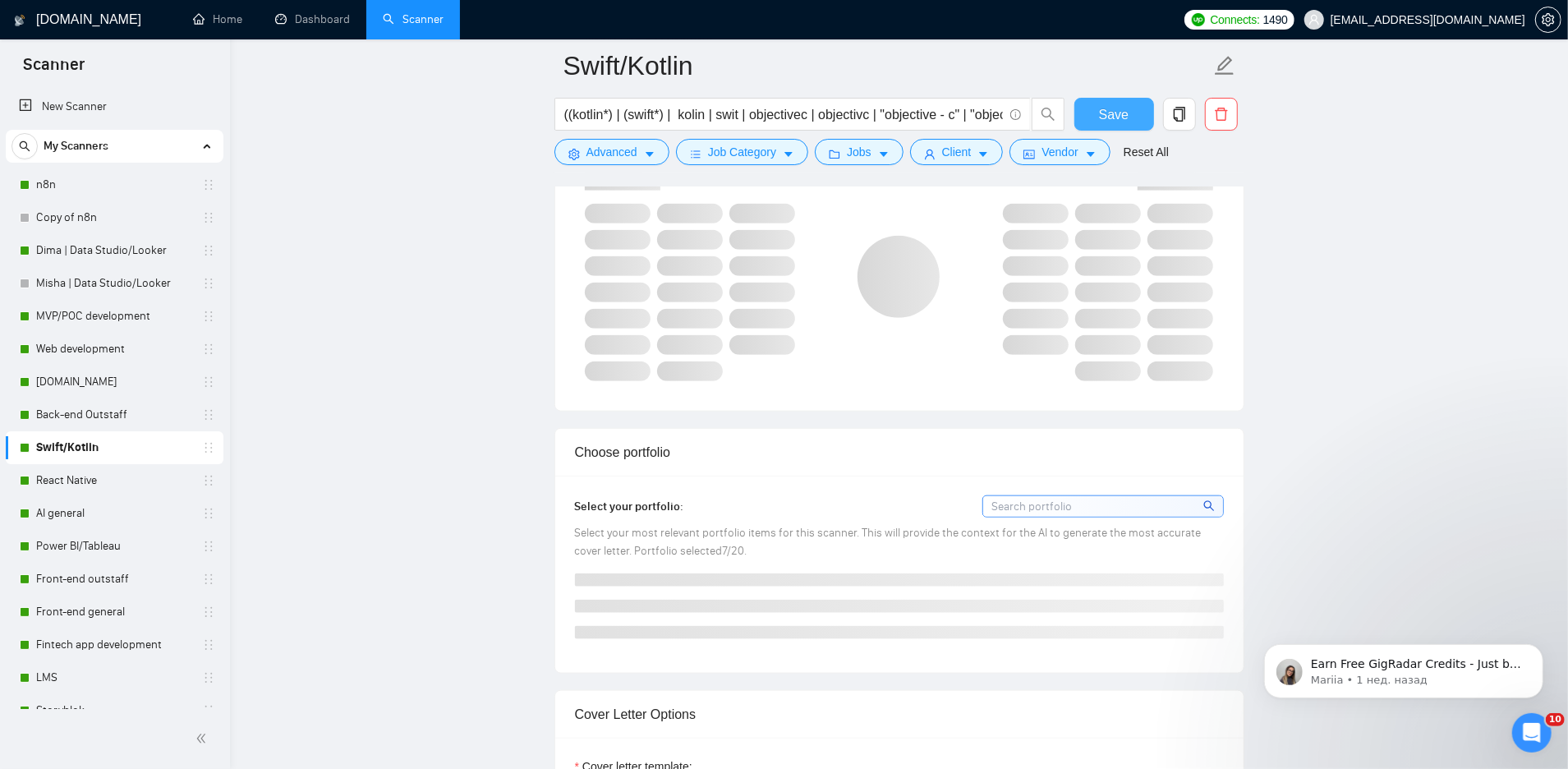
scroll to position [1107, 0]
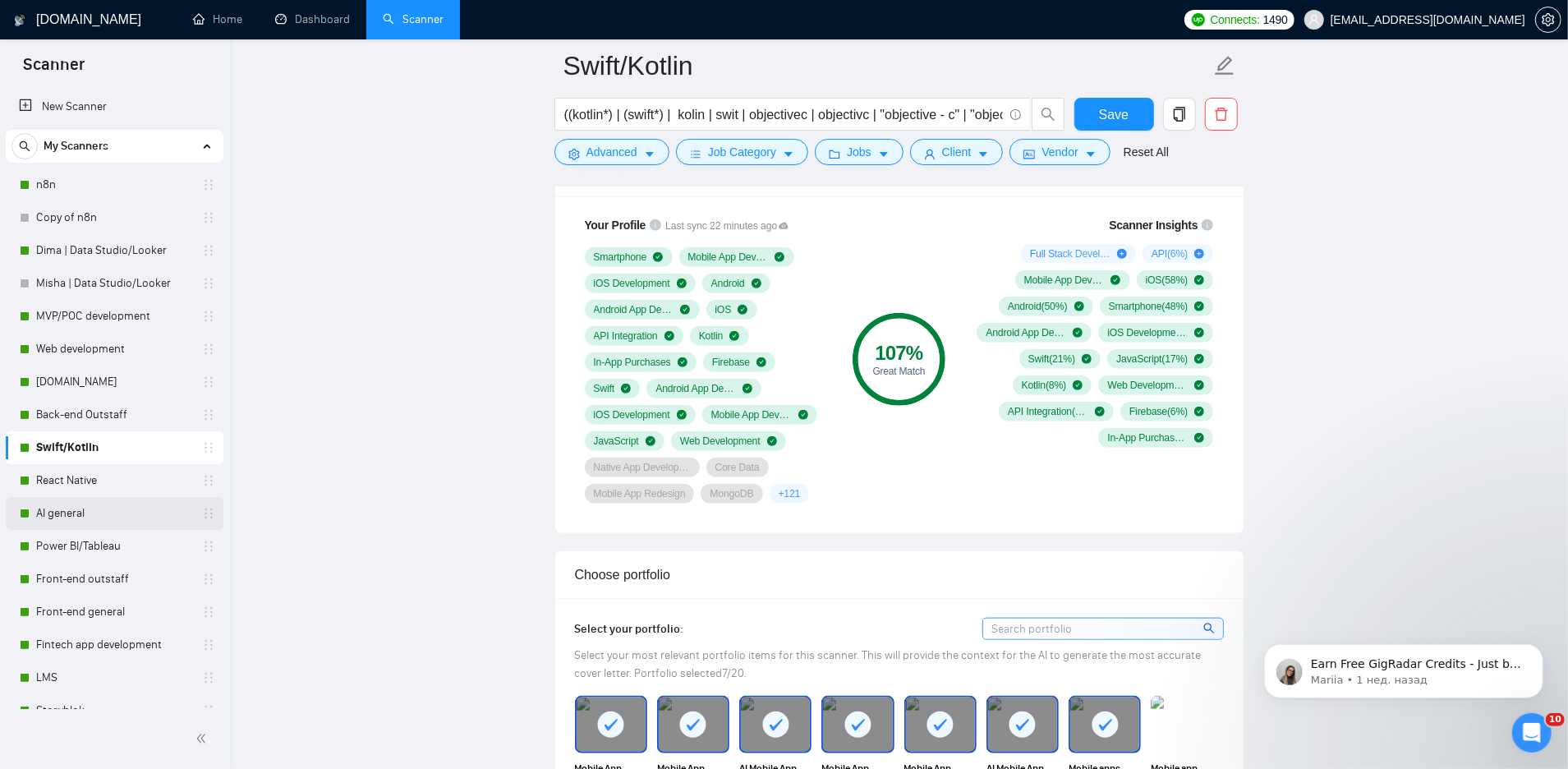
click at [91, 516] on link "AI general" at bounding box center [114, 513] width 156 height 33
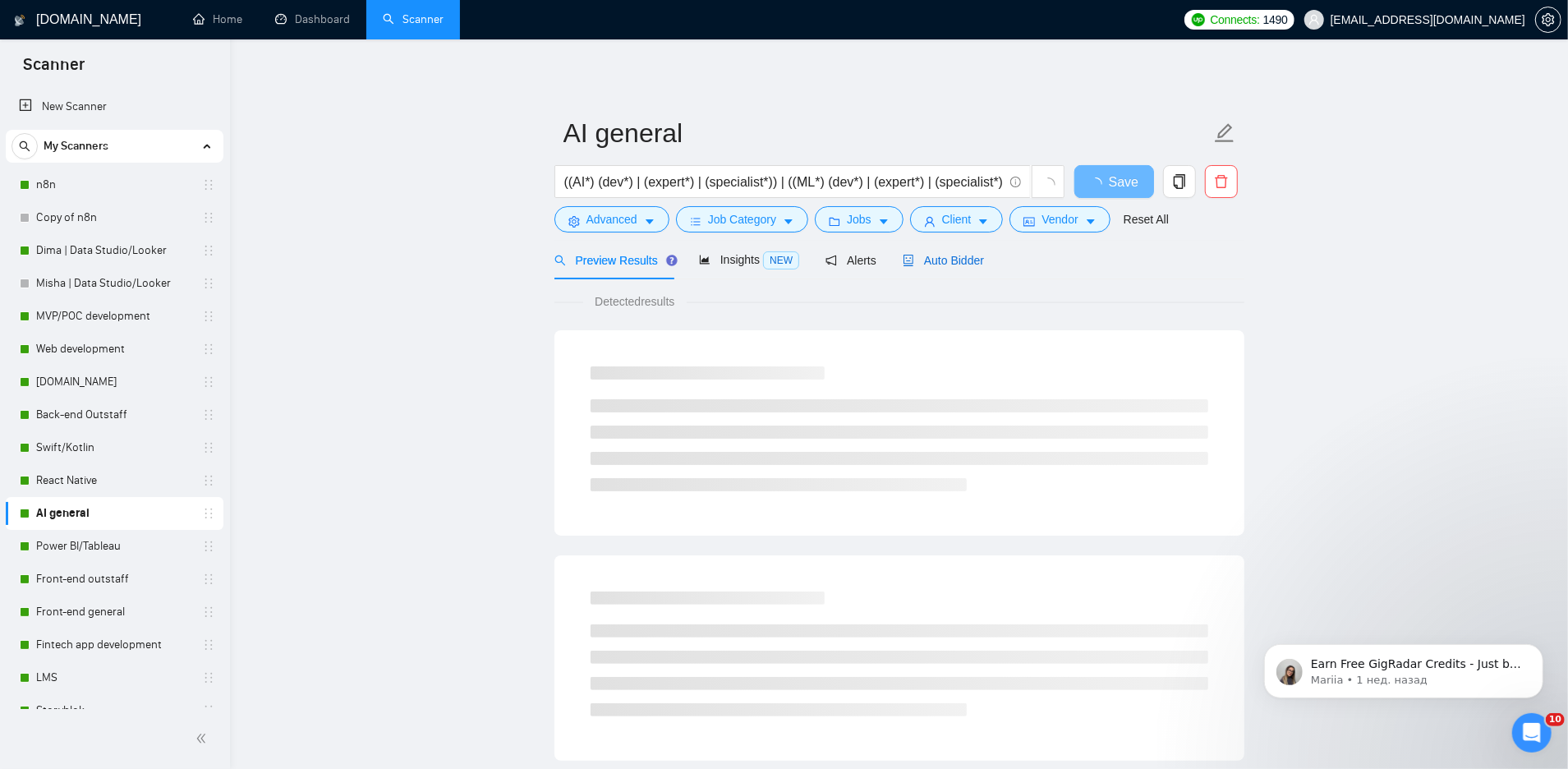
click at [947, 255] on span "Auto Bidder" at bounding box center [943, 261] width 81 height 14
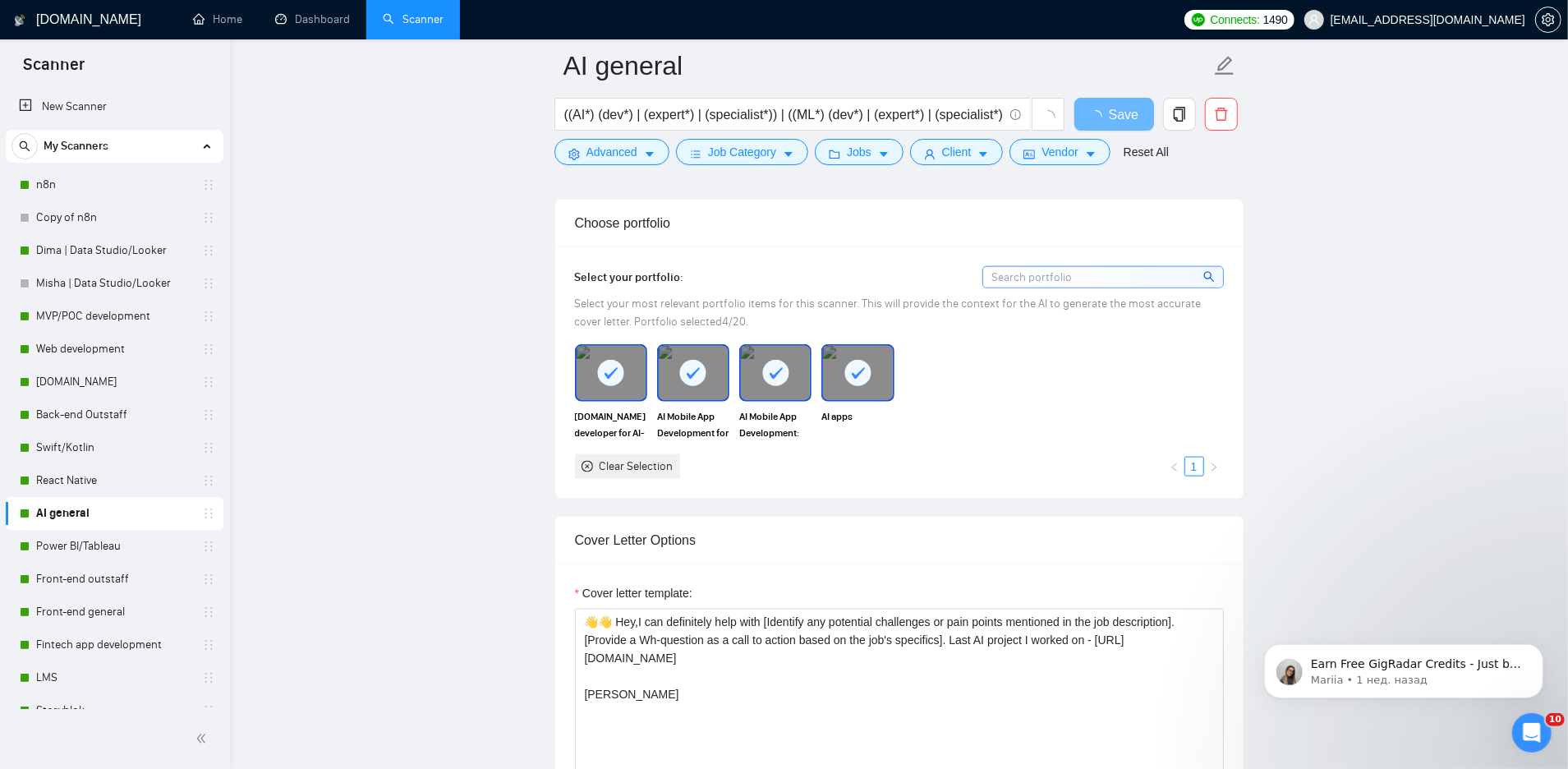
scroll to position [1410, 0]
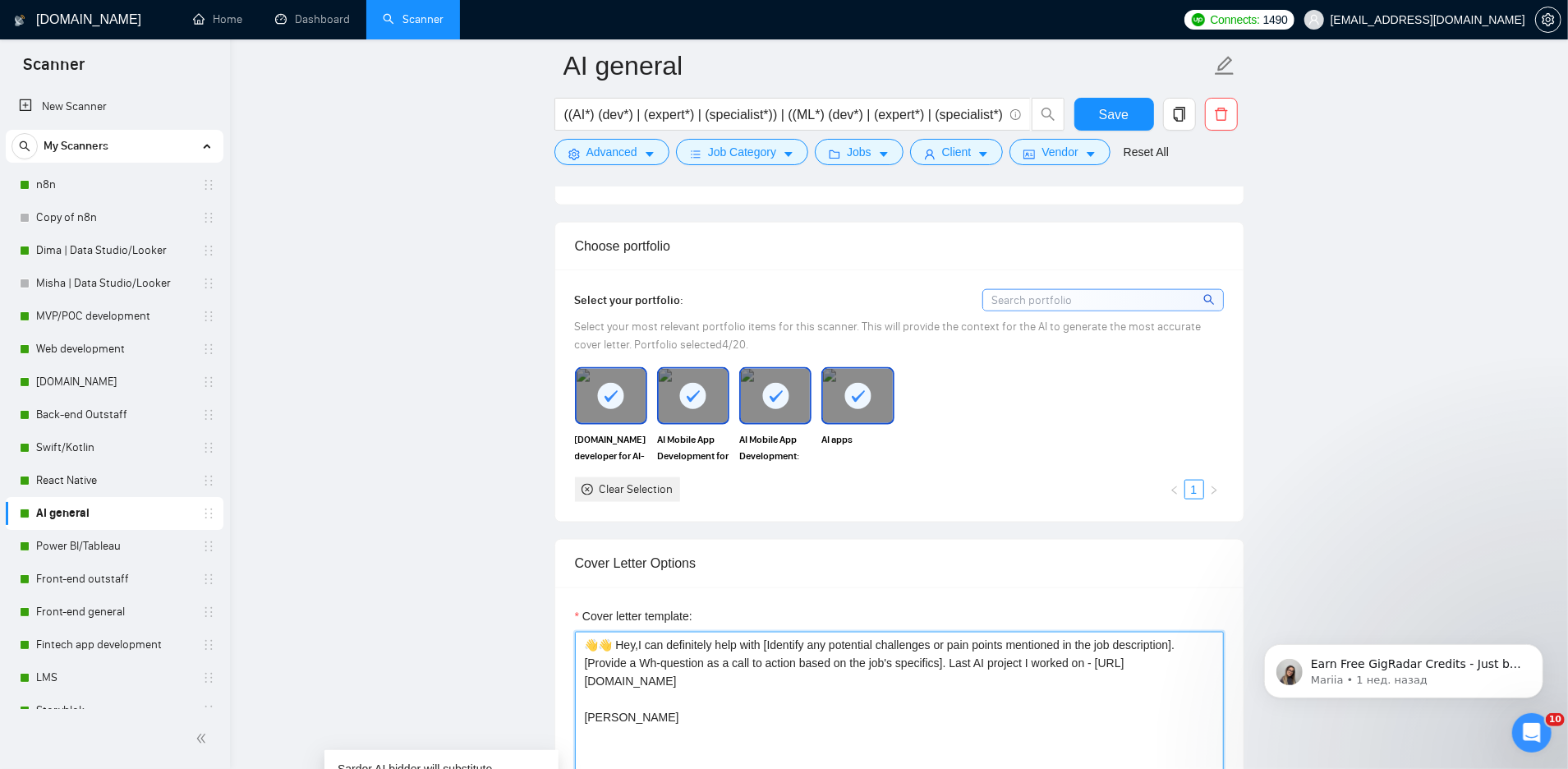
drag, startPoint x: 969, startPoint y: 660, endPoint x: 1034, endPoint y: 669, distance: 65.6
